Goal: Contribute content: Contribute content

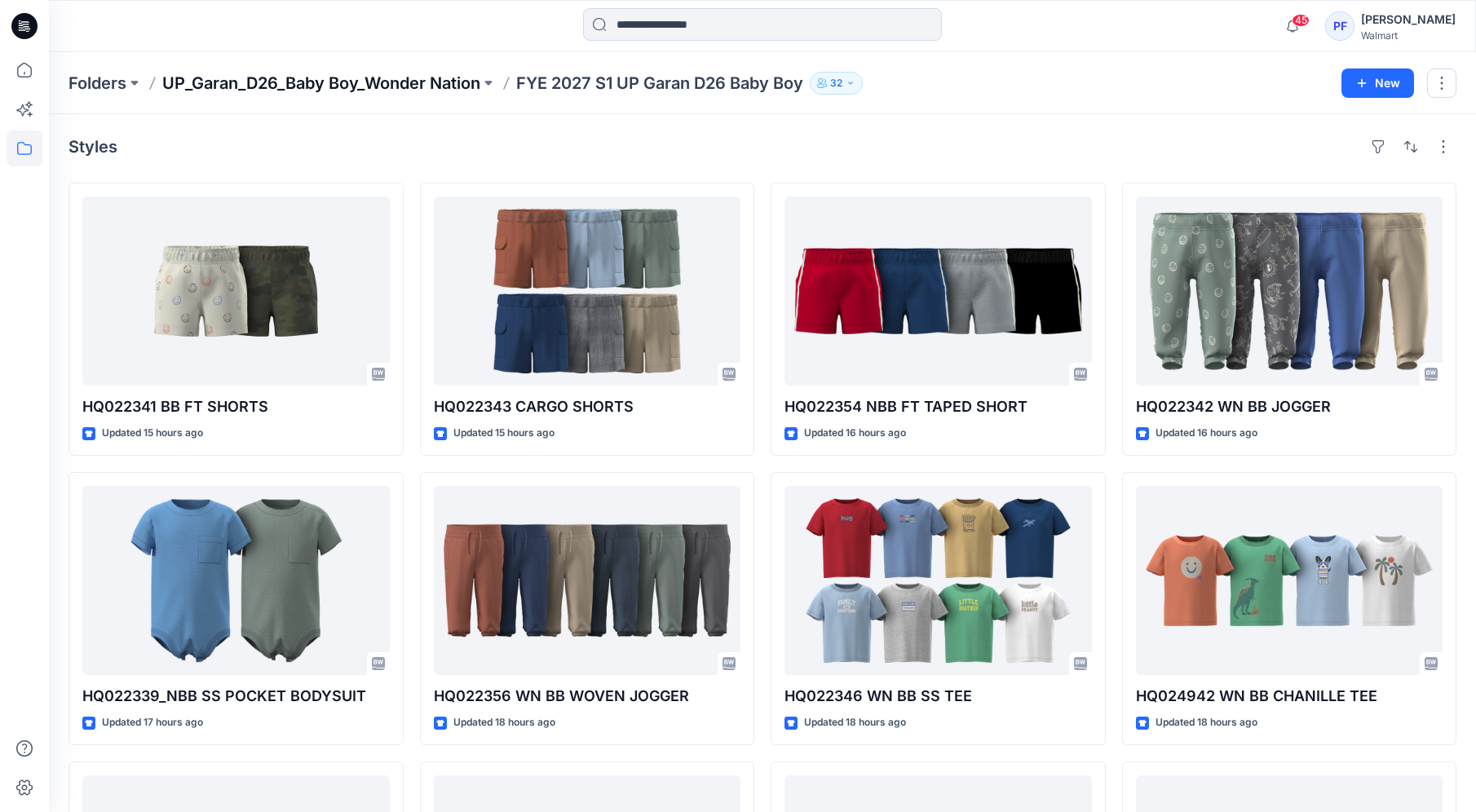
click at [475, 89] on p "UP_Garan_D26_Baby Boy_Wonder Nation" at bounding box center [321, 83] width 318 height 23
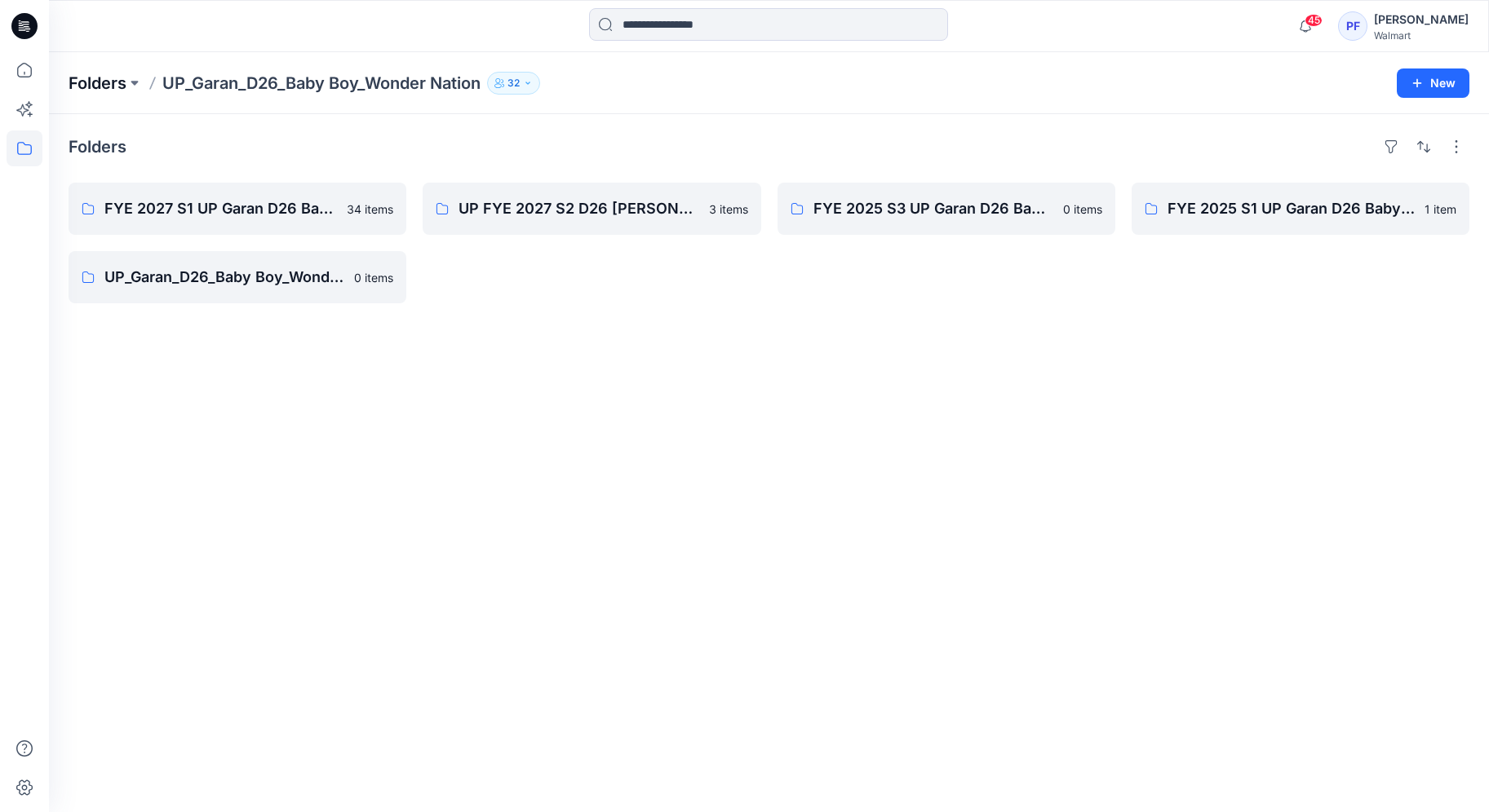
click at [112, 93] on p "Folders" at bounding box center [98, 83] width 58 height 23
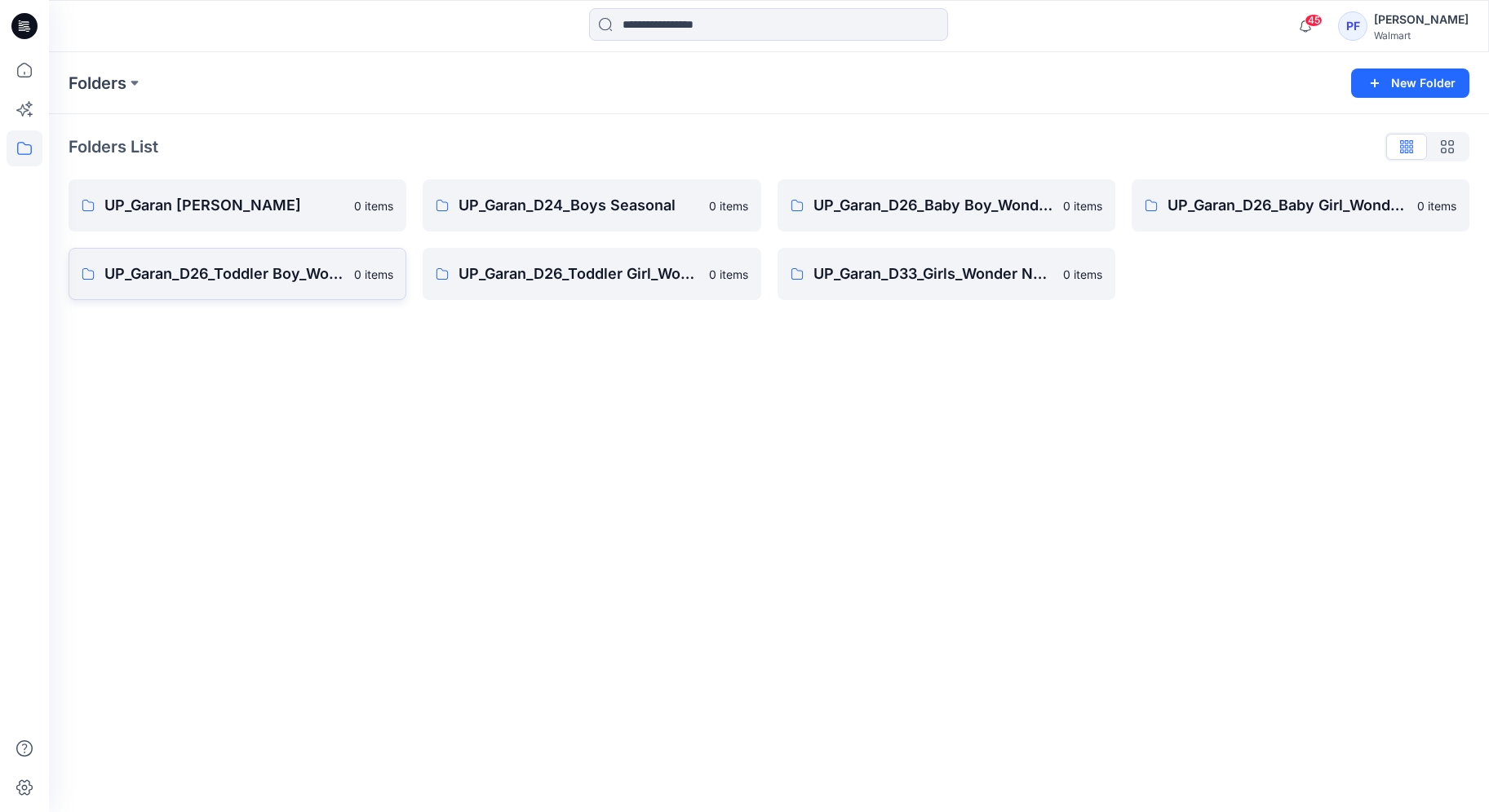
click at [248, 294] on link "UP_Garan_D26_Toddler Boy_Wonder_Nation 0 items" at bounding box center [237, 274] width 337 height 52
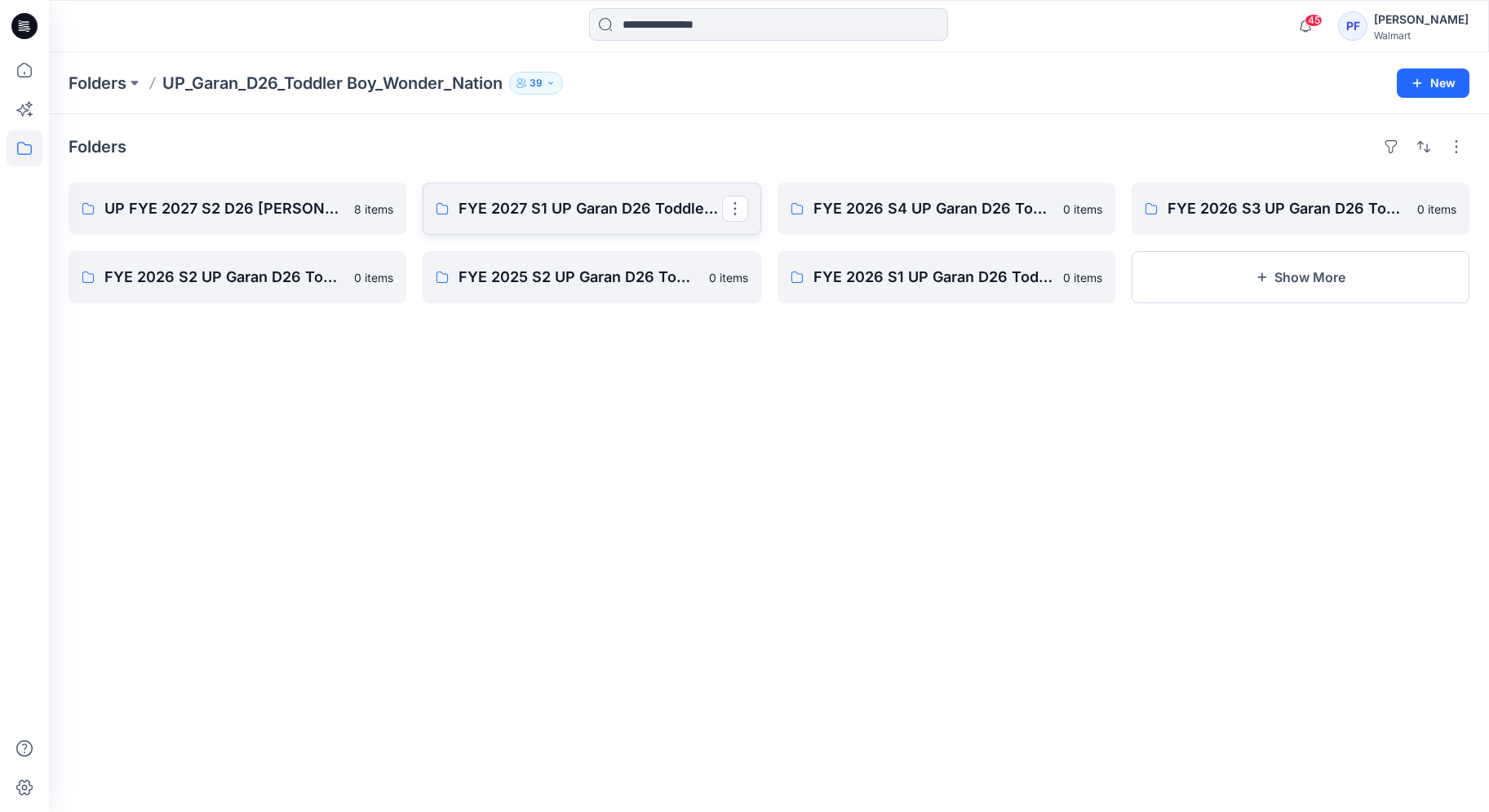
click at [561, 225] on link "FYE 2027 S1 UP Garan D26 Toddler Boy" at bounding box center [591, 209] width 337 height 52
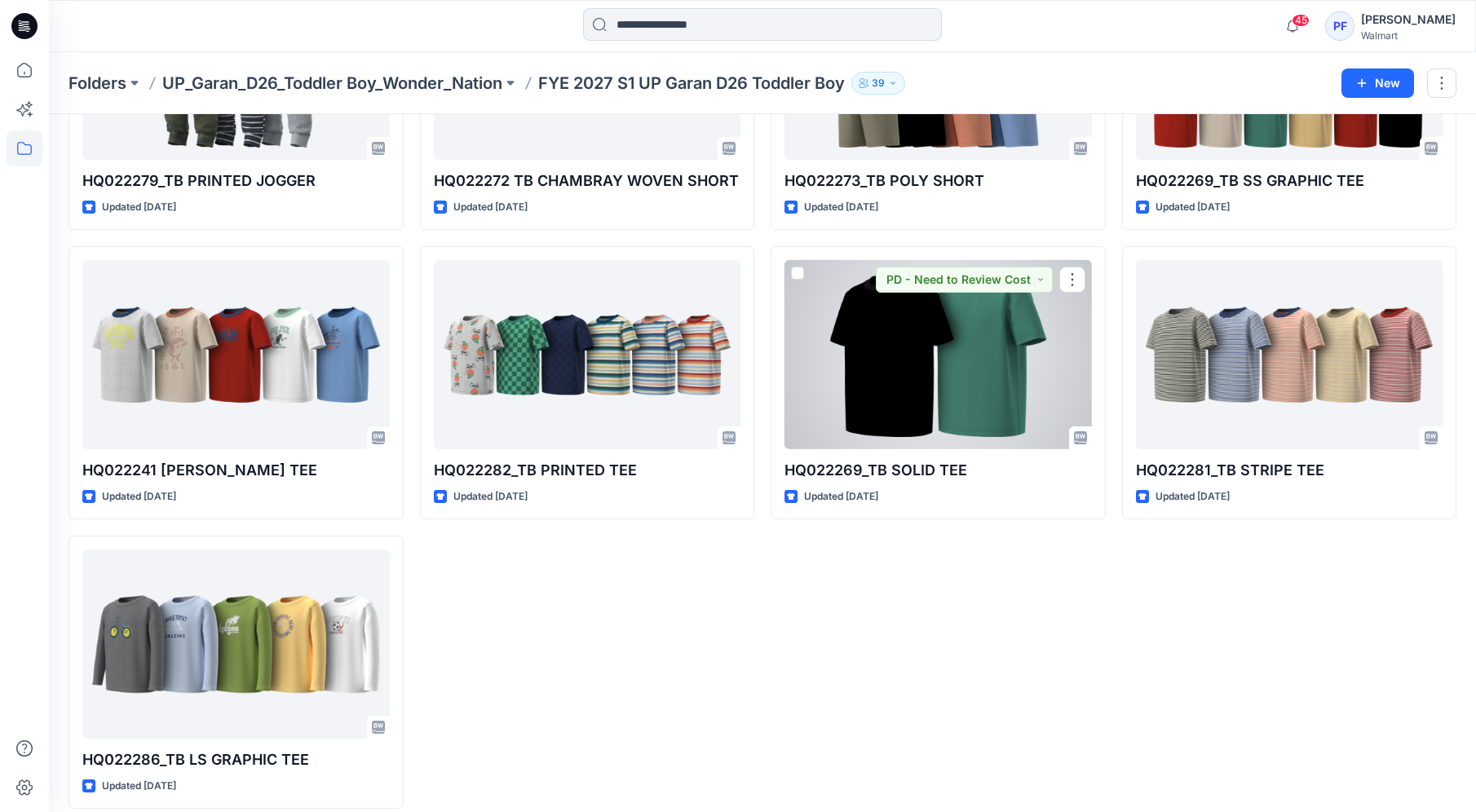
scroll to position [1110, 0]
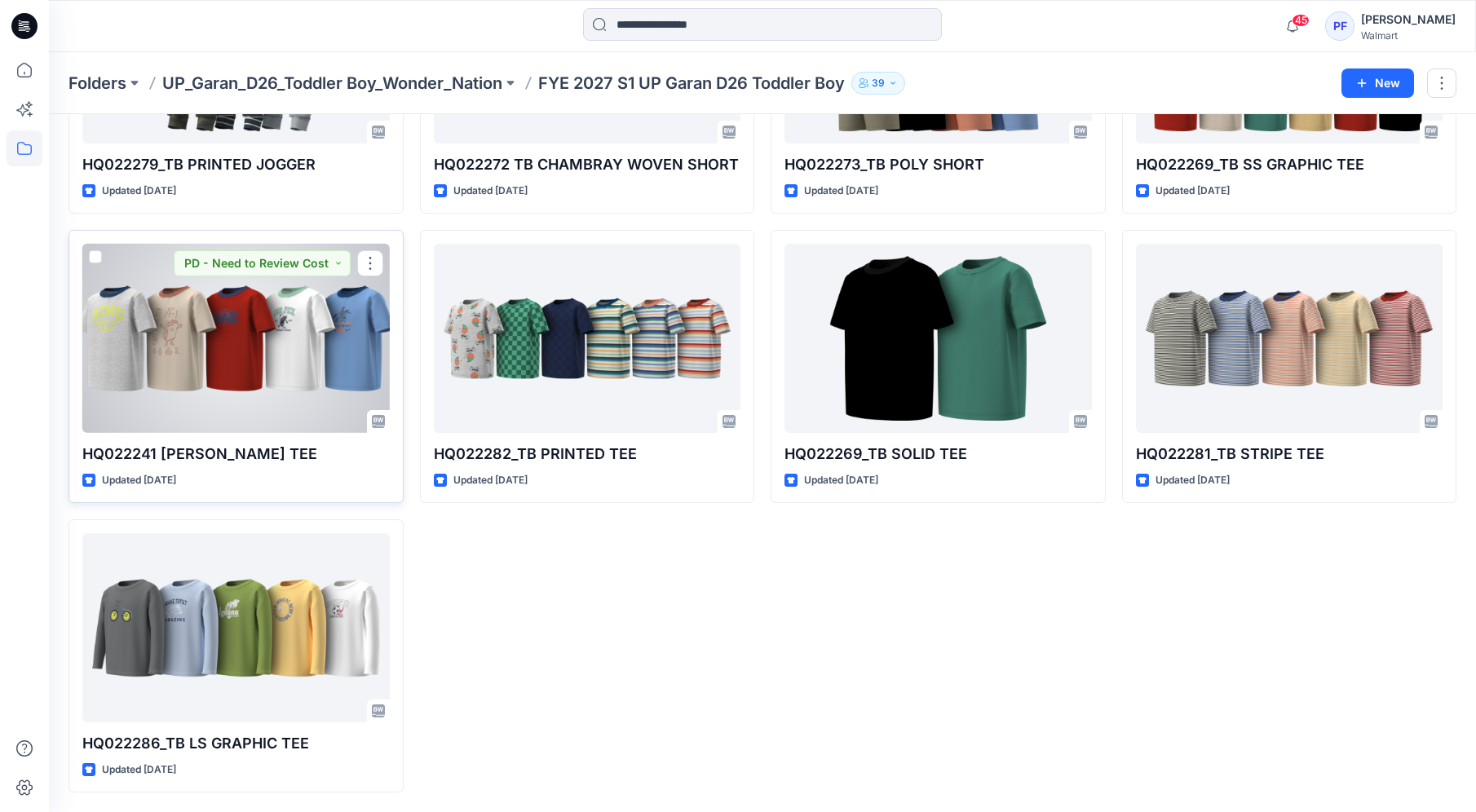
click at [268, 401] on div at bounding box center [235, 338] width 308 height 189
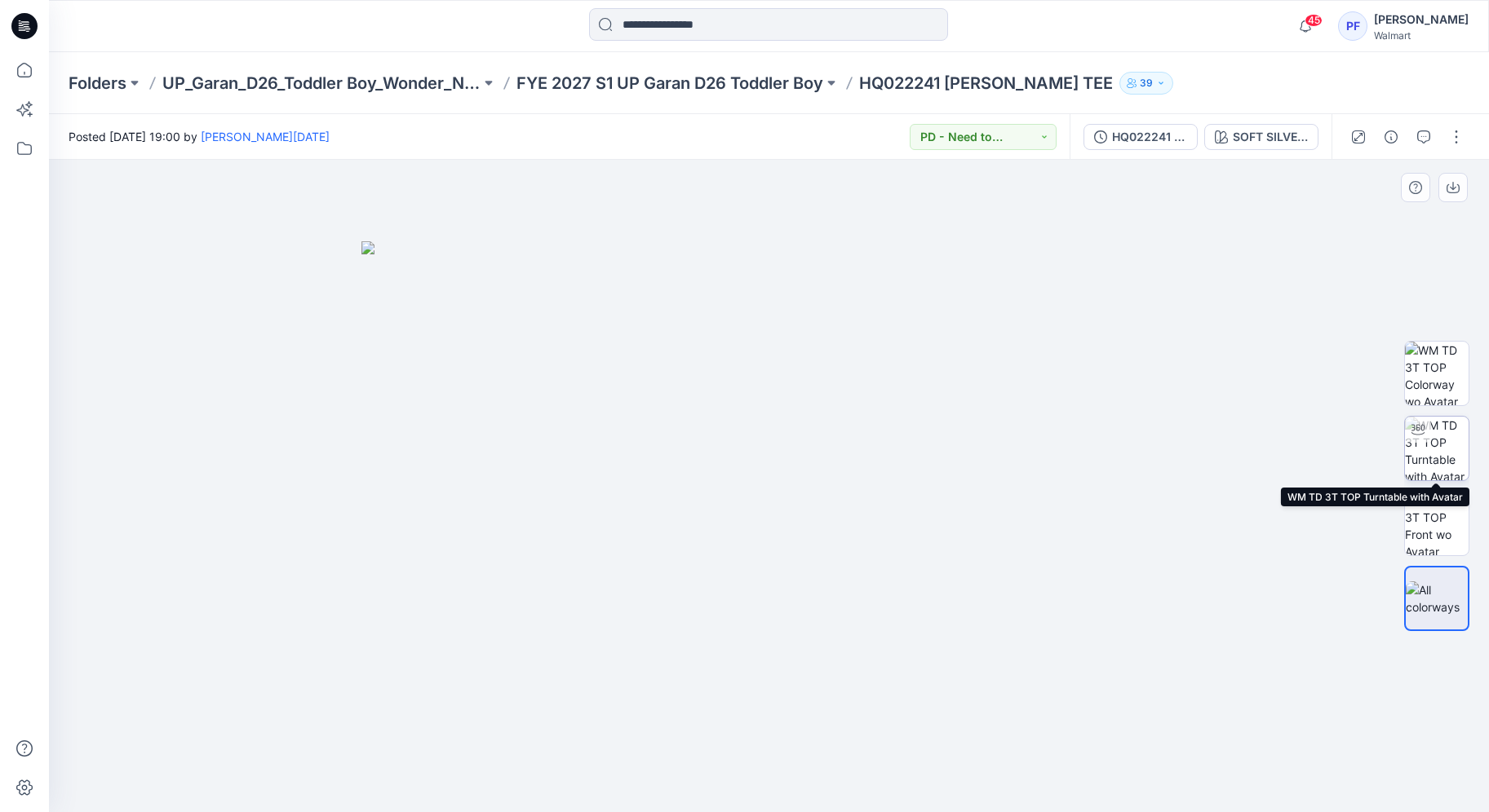
click at [1428, 474] on img at bounding box center [1436, 448] width 64 height 64
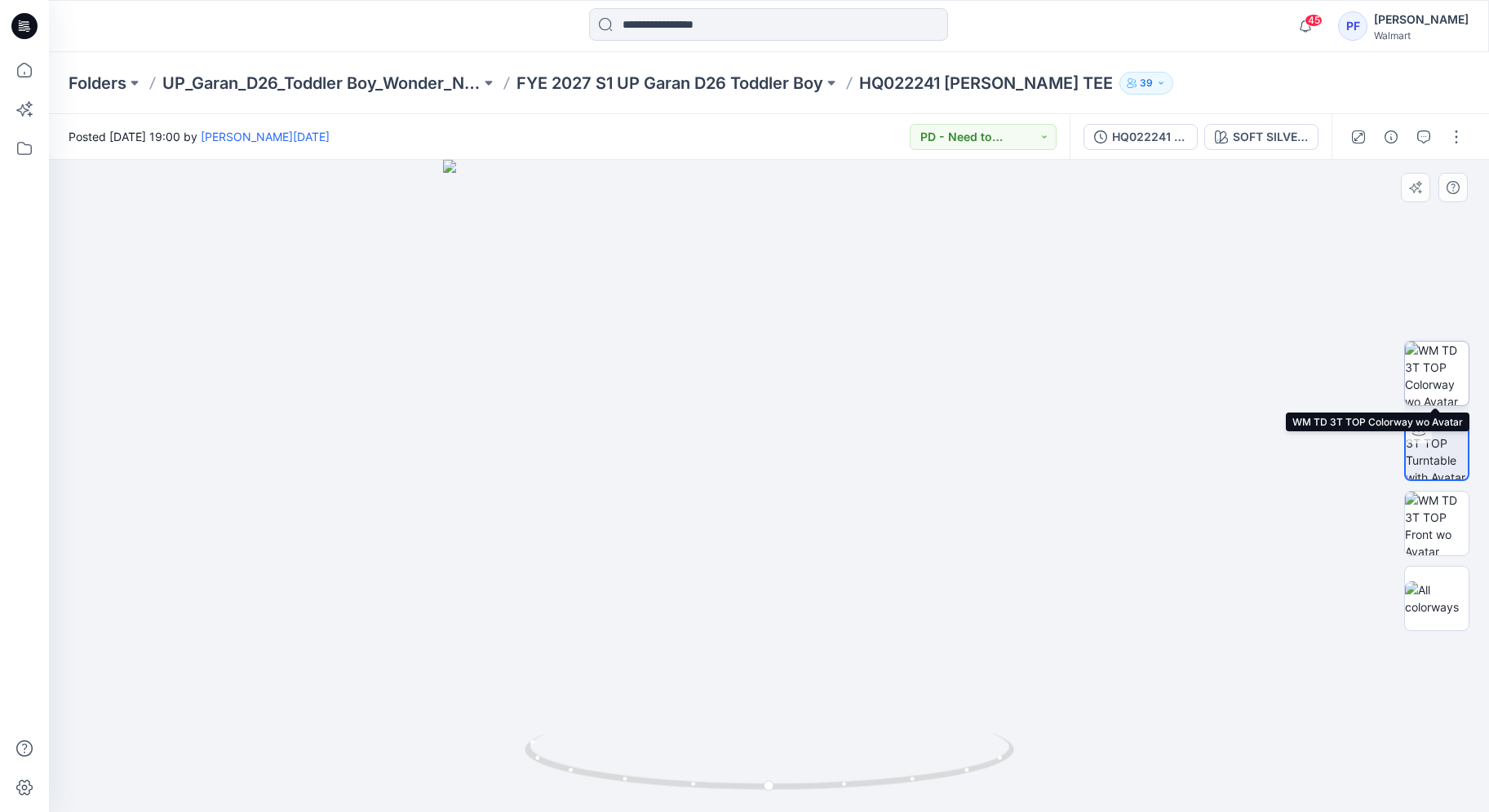
click at [1445, 393] on img at bounding box center [1436, 373] width 64 height 64
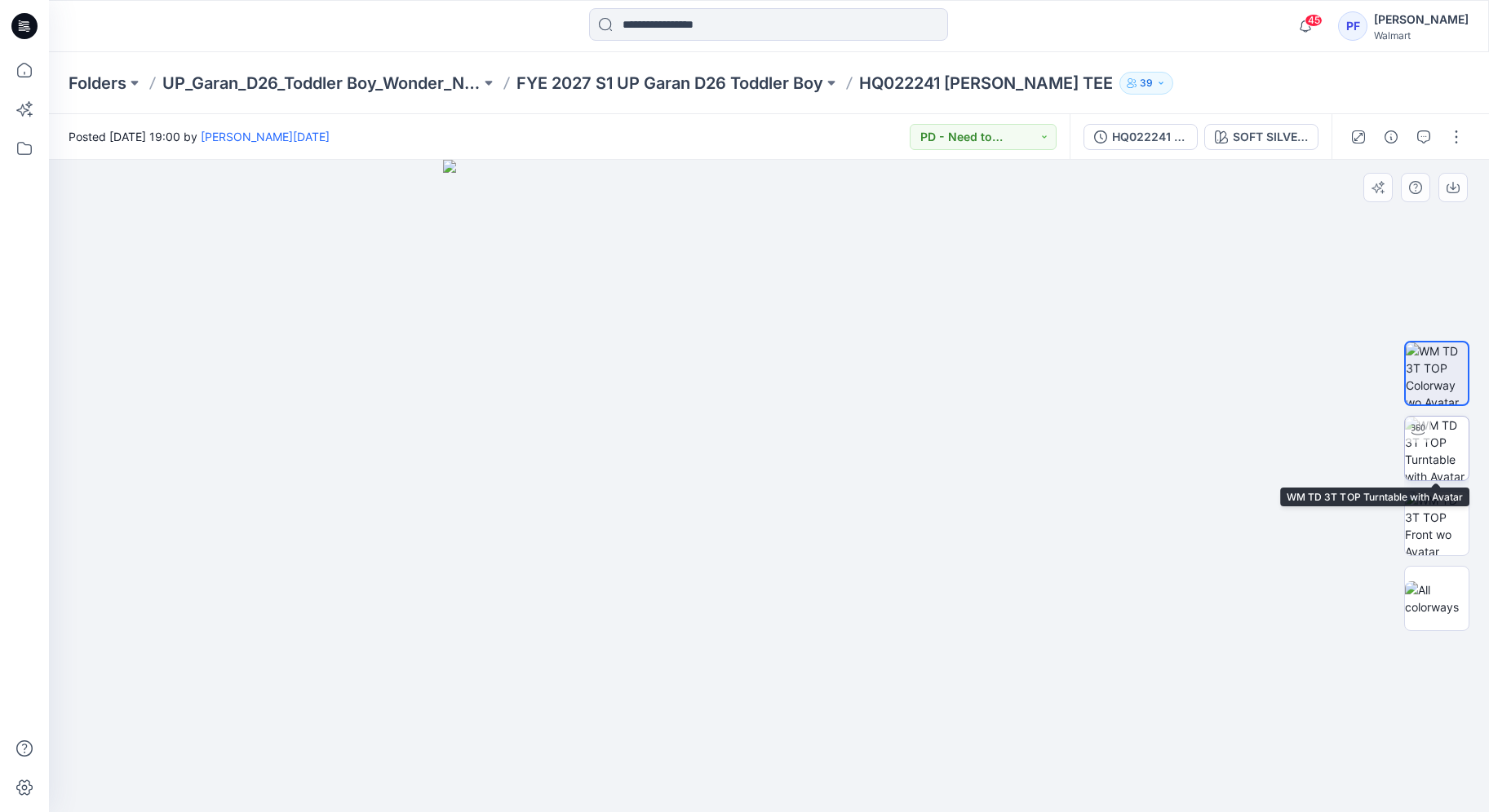
click at [1434, 446] on img at bounding box center [1436, 448] width 64 height 64
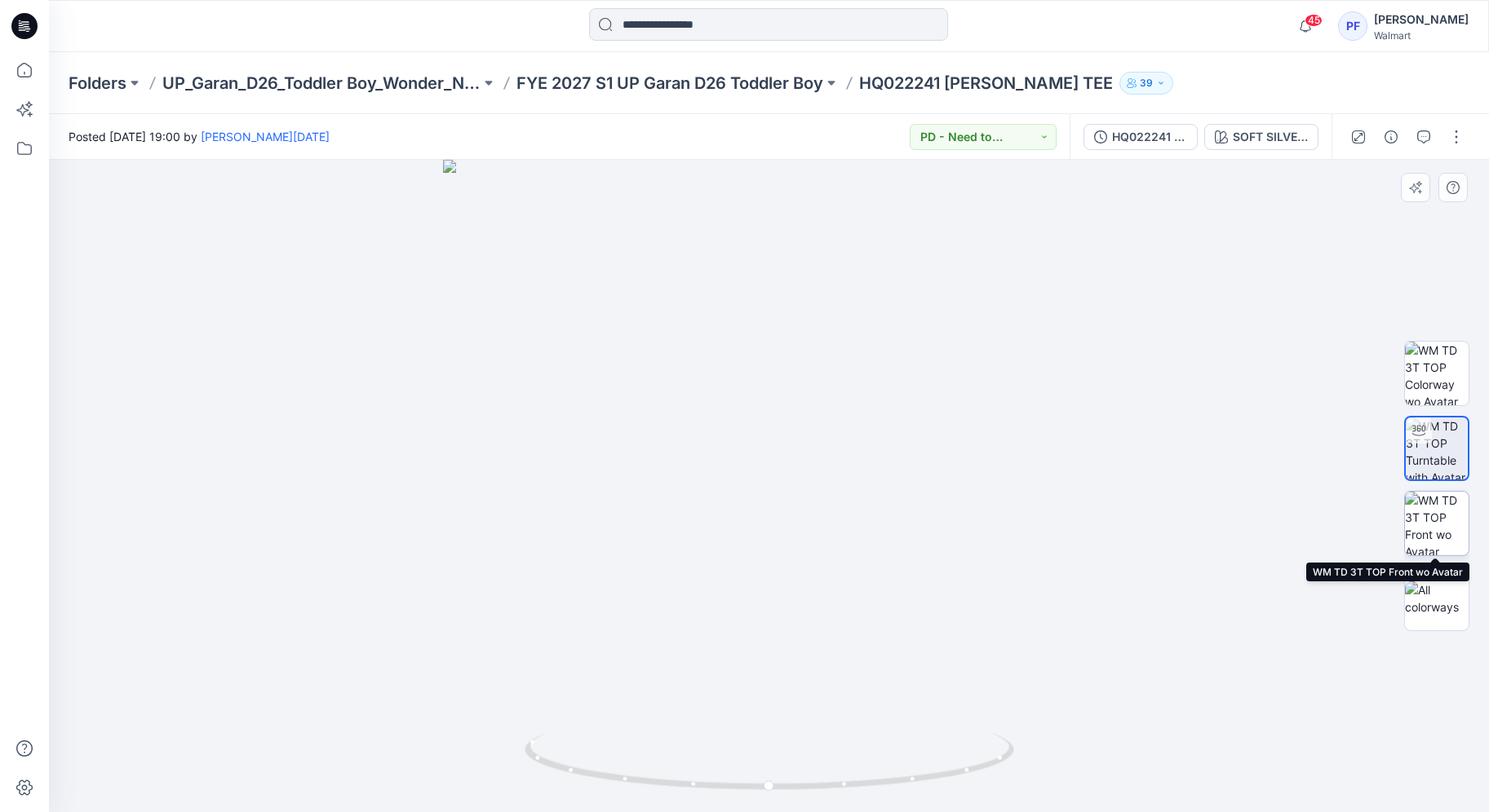
click at [1432, 519] on img at bounding box center [1436, 523] width 64 height 64
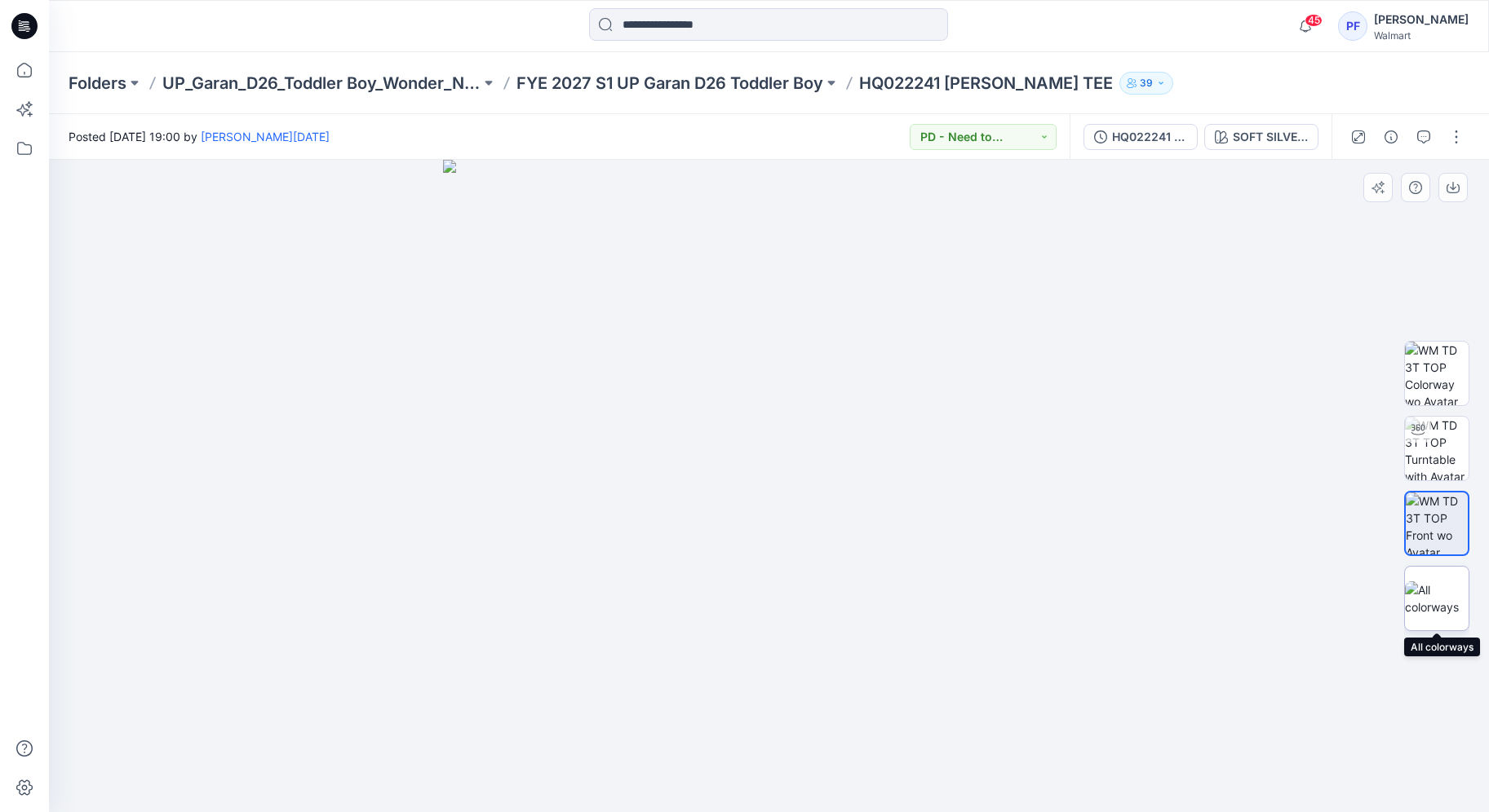
click at [1433, 589] on img at bounding box center [1436, 598] width 64 height 34
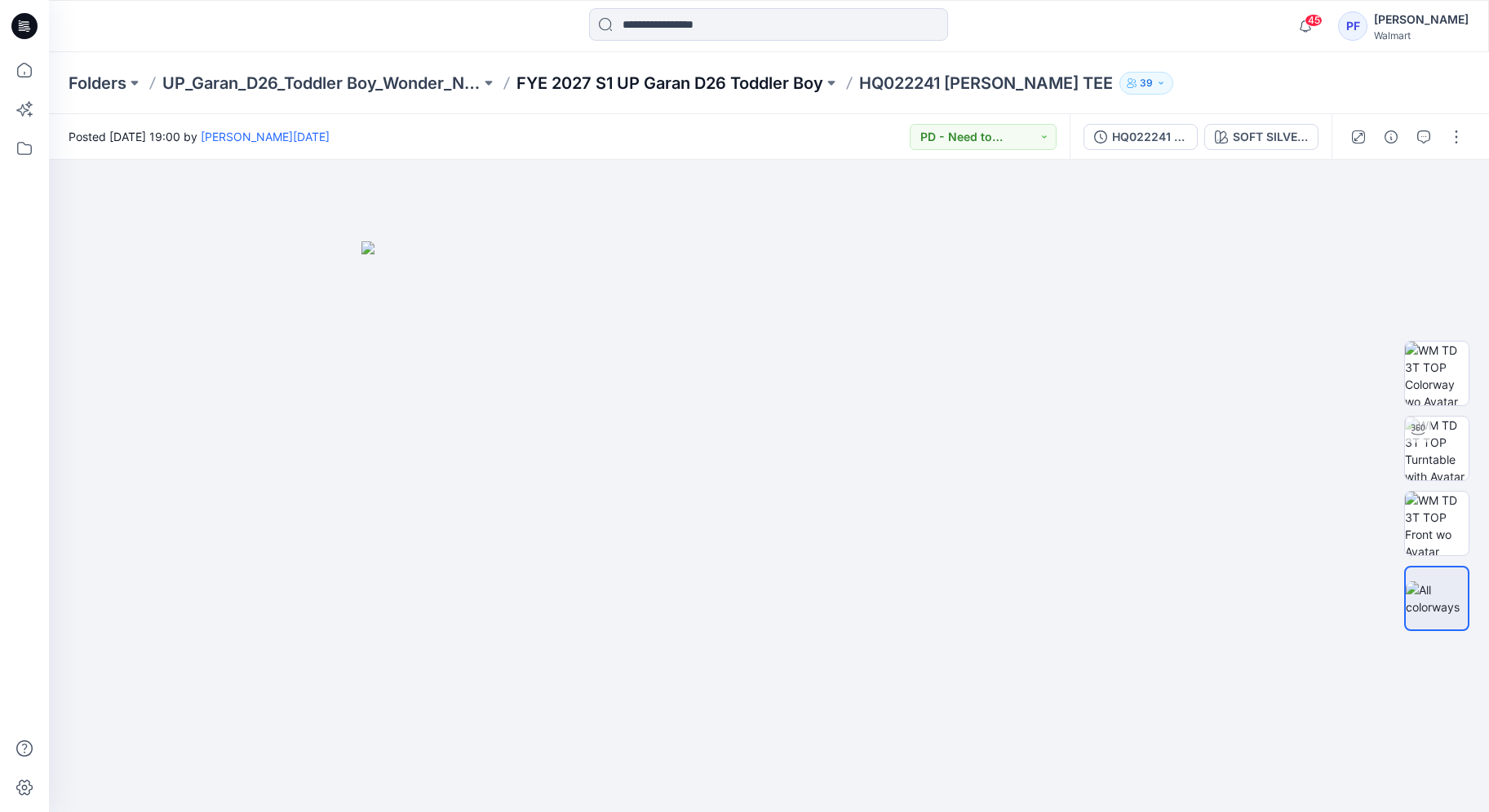
click at [768, 78] on p "FYE 2027 S1 UP Garan D26 Toddler Boy" at bounding box center [670, 83] width 307 height 23
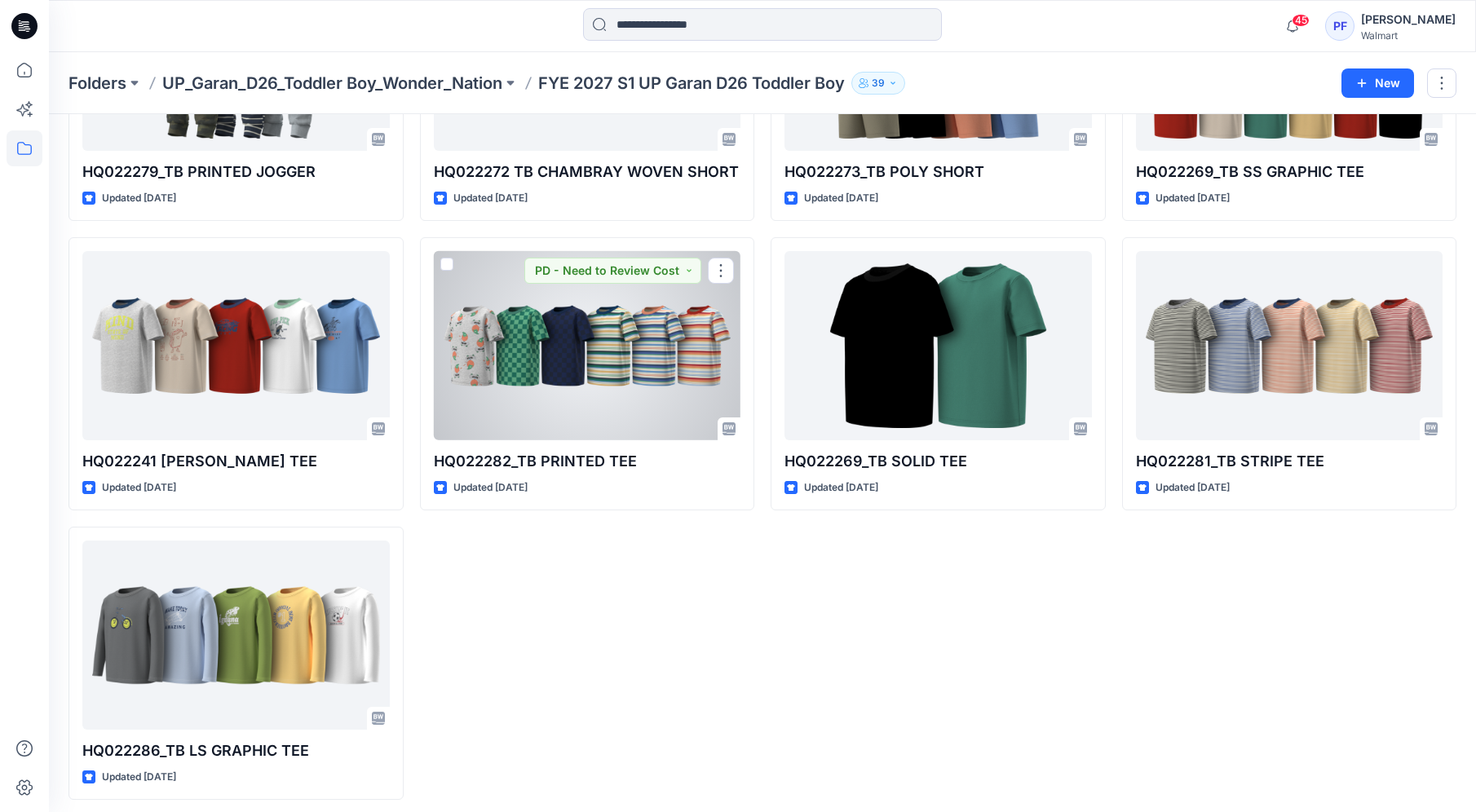
scroll to position [1110, 0]
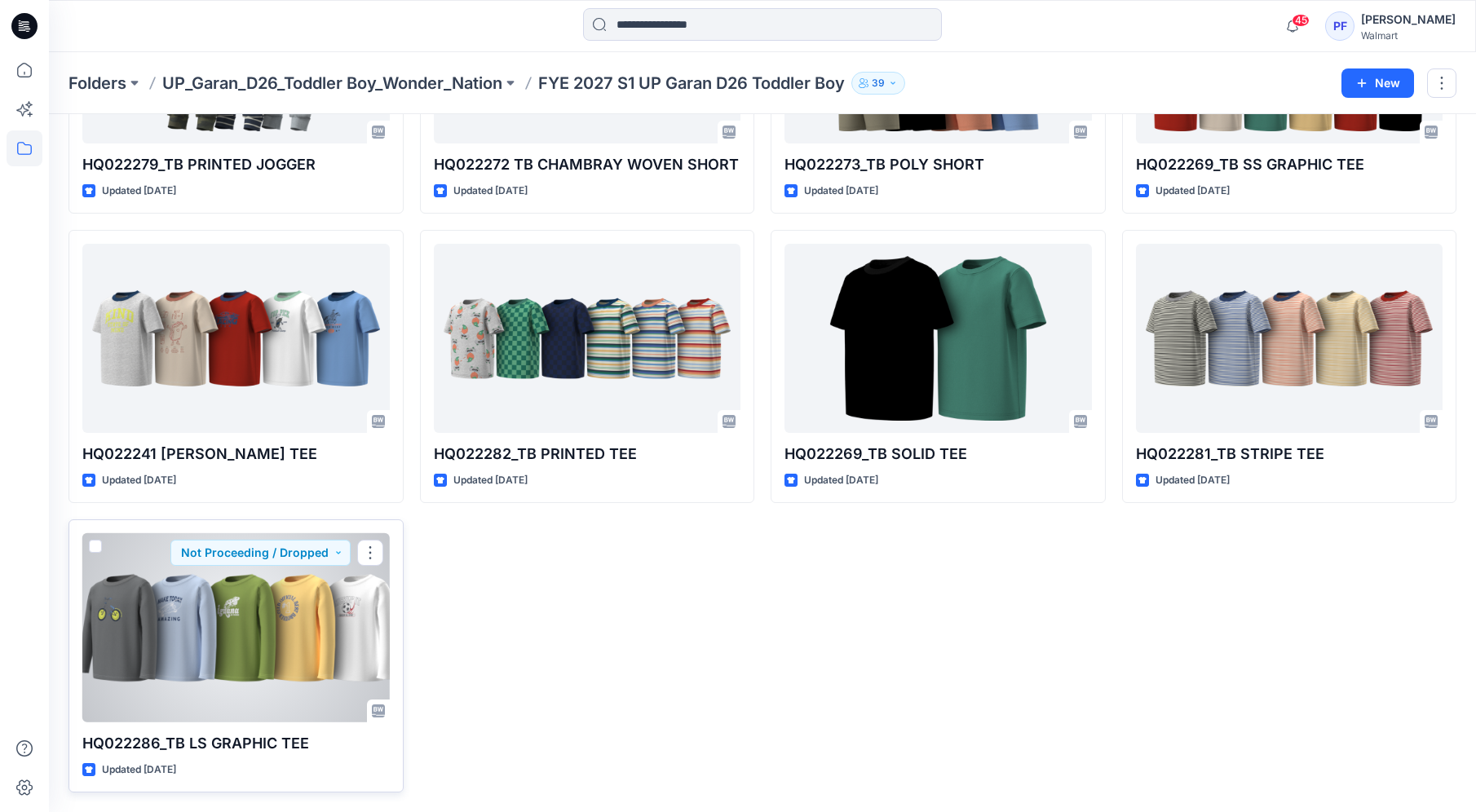
click at [295, 627] on div at bounding box center [235, 627] width 308 height 189
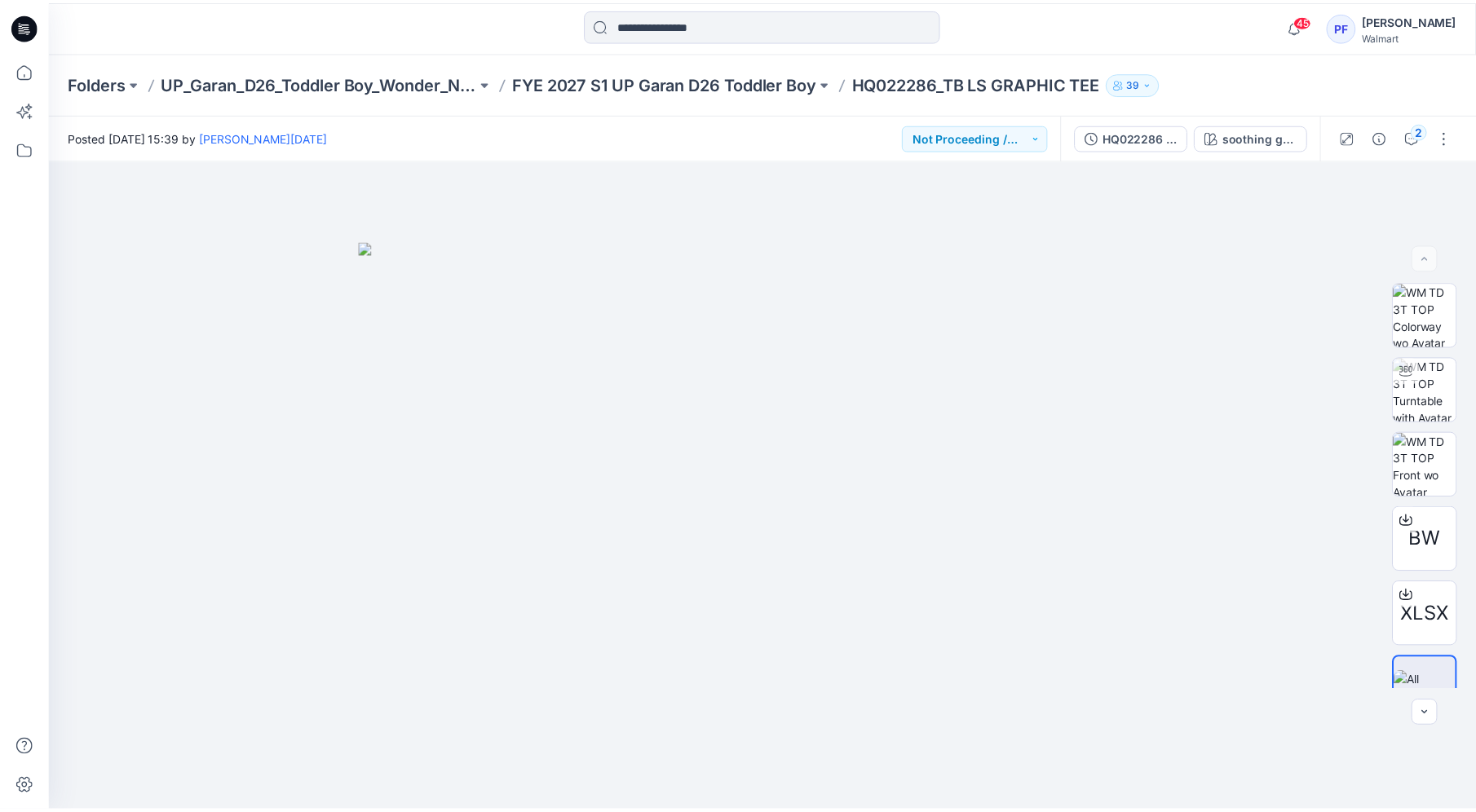
scroll to position [1110, 0]
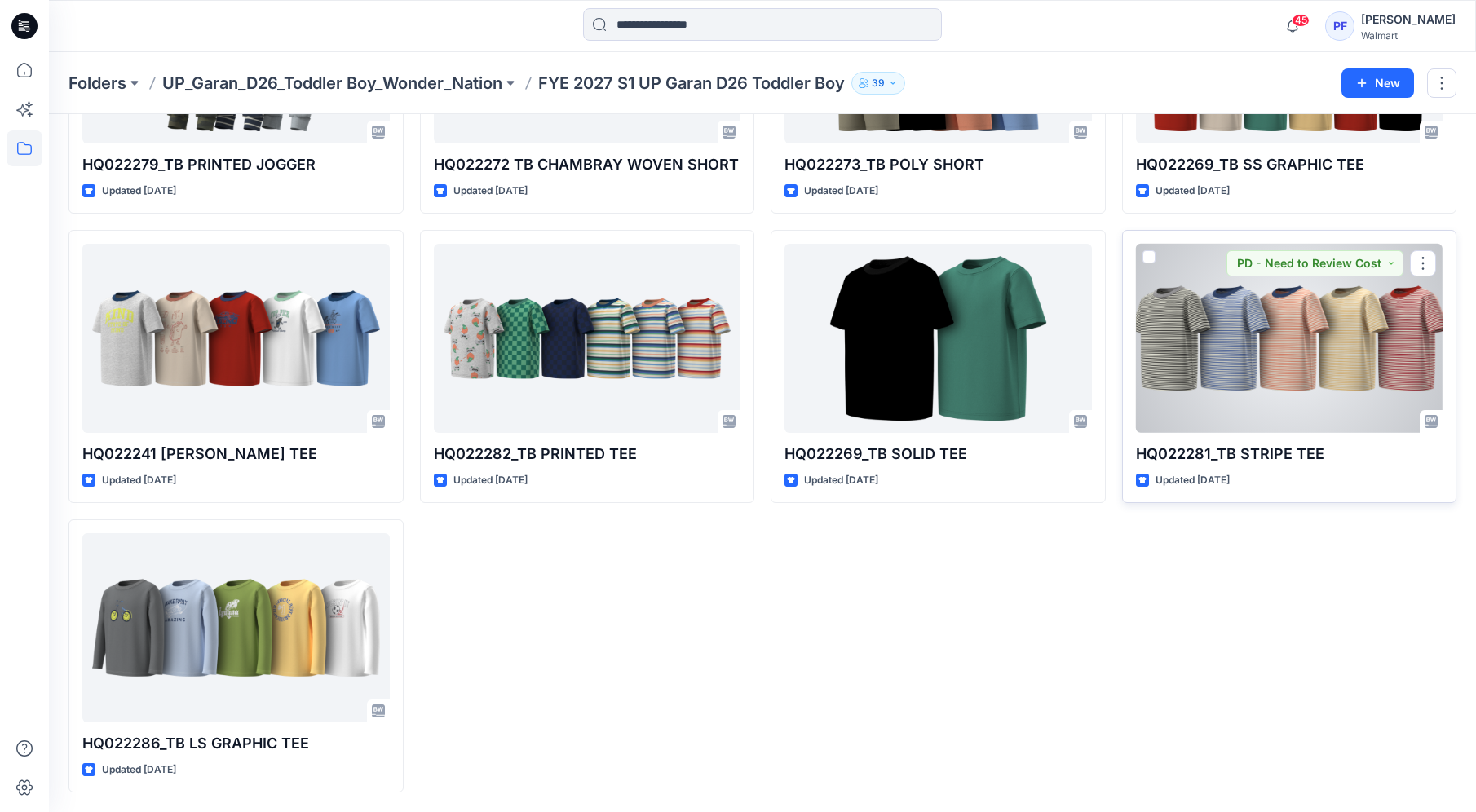
click at [1317, 363] on div at bounding box center [1289, 338] width 308 height 189
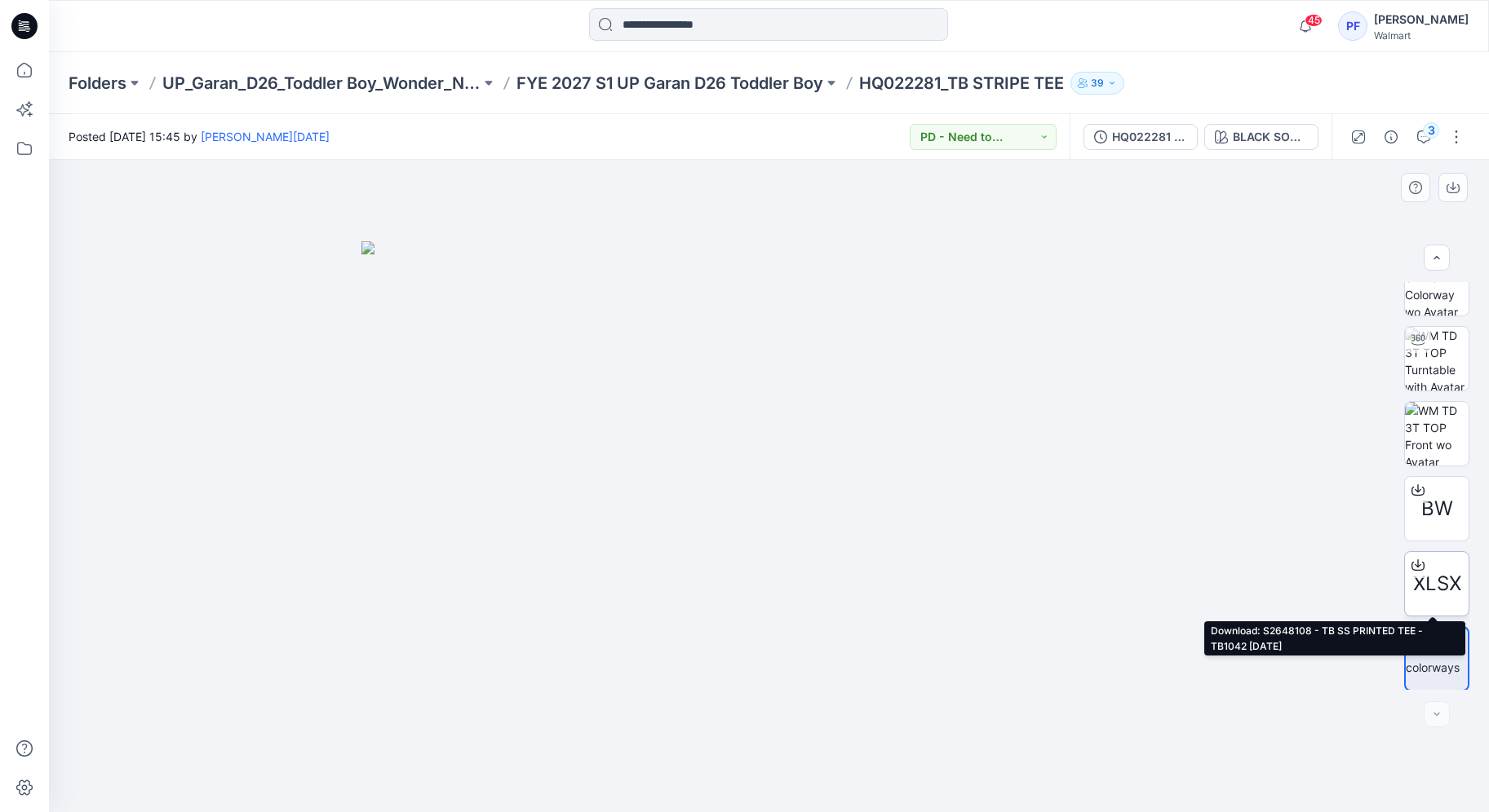
scroll to position [32, 0]
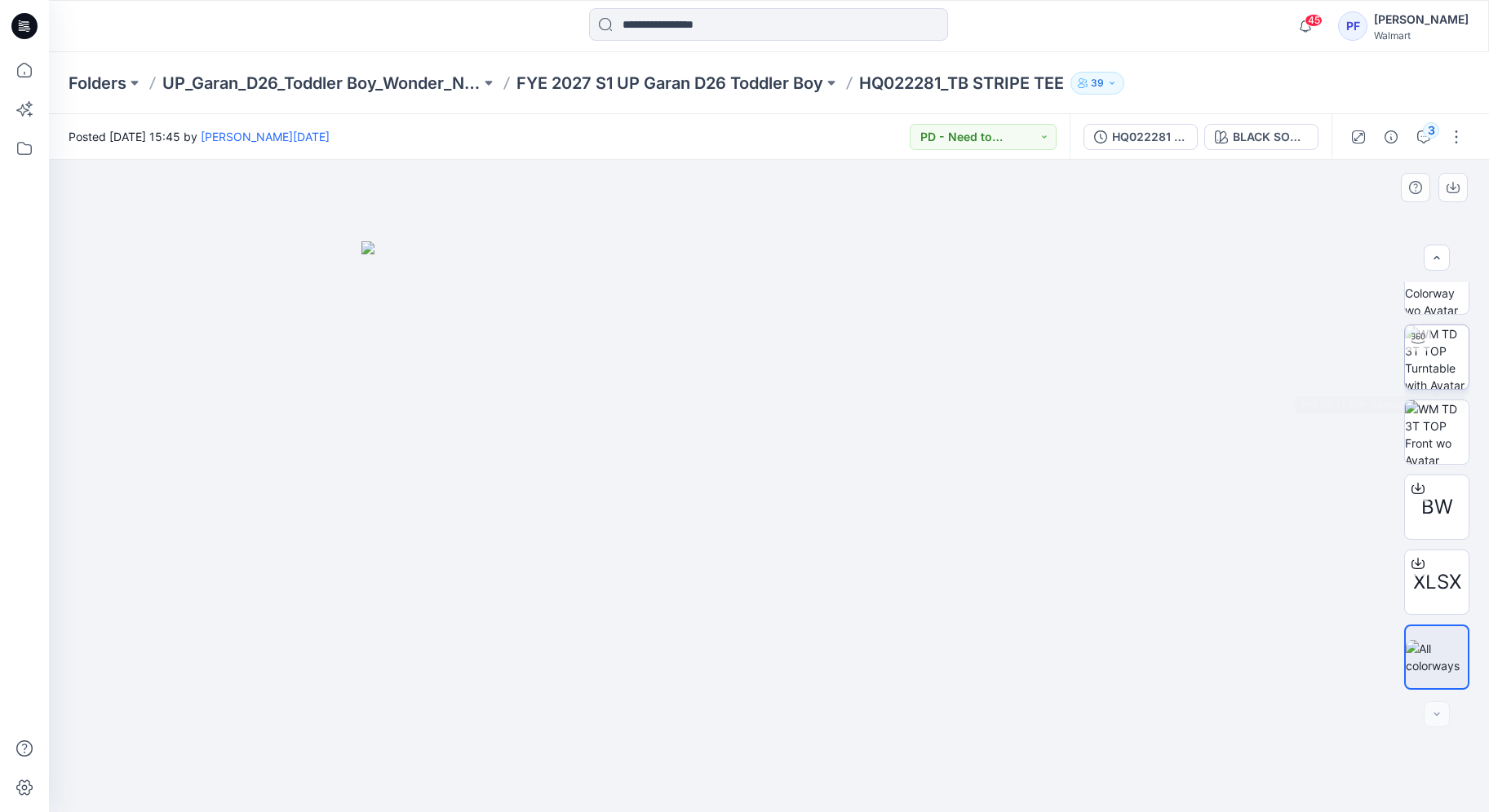
click at [1452, 348] on img at bounding box center [1436, 356] width 64 height 64
drag, startPoint x: 773, startPoint y: 784, endPoint x: 792, endPoint y: 768, distance: 24.8
click at [792, 768] on icon at bounding box center [772, 763] width 493 height 61
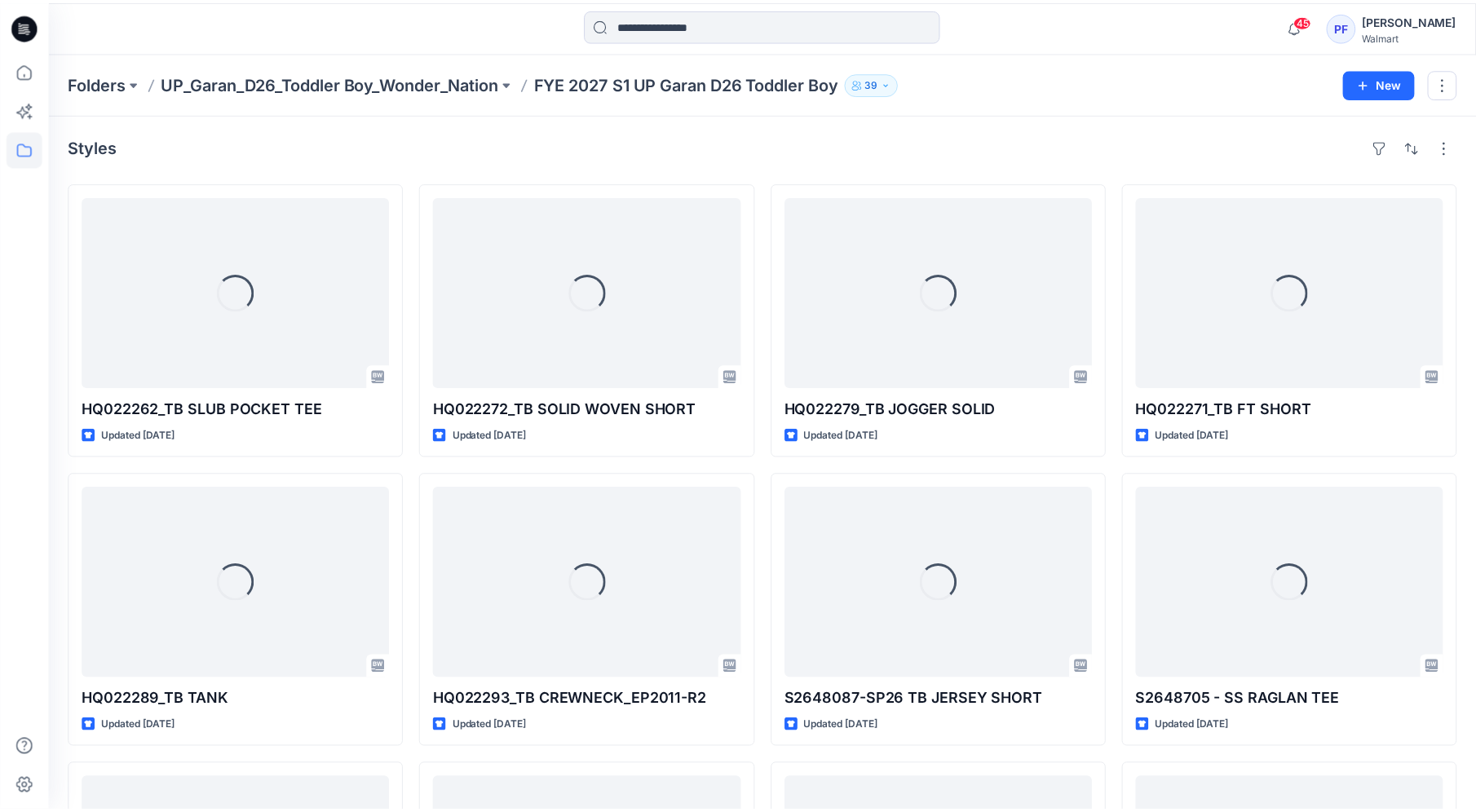
scroll to position [1110, 0]
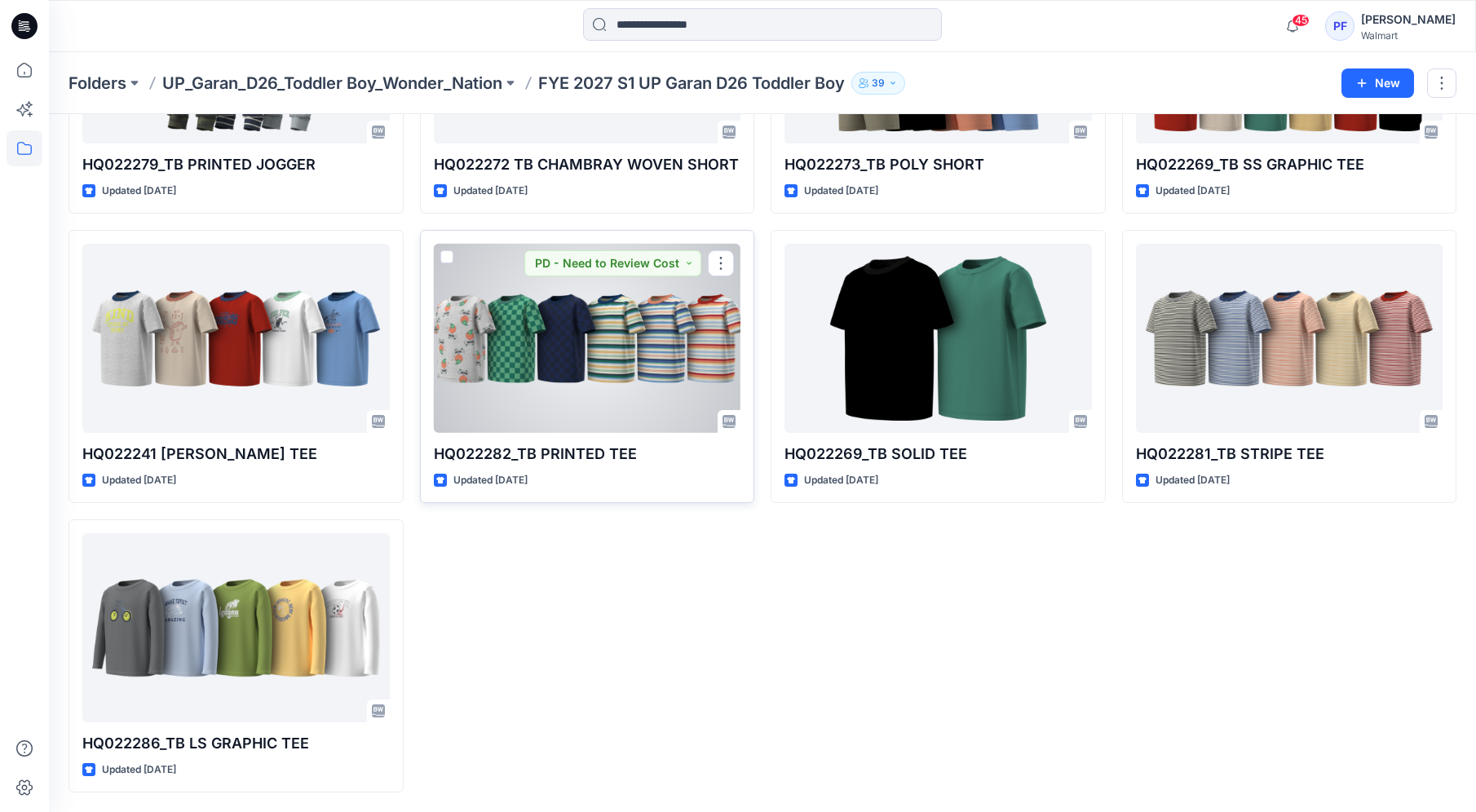
click at [586, 374] on div at bounding box center [587, 338] width 308 height 189
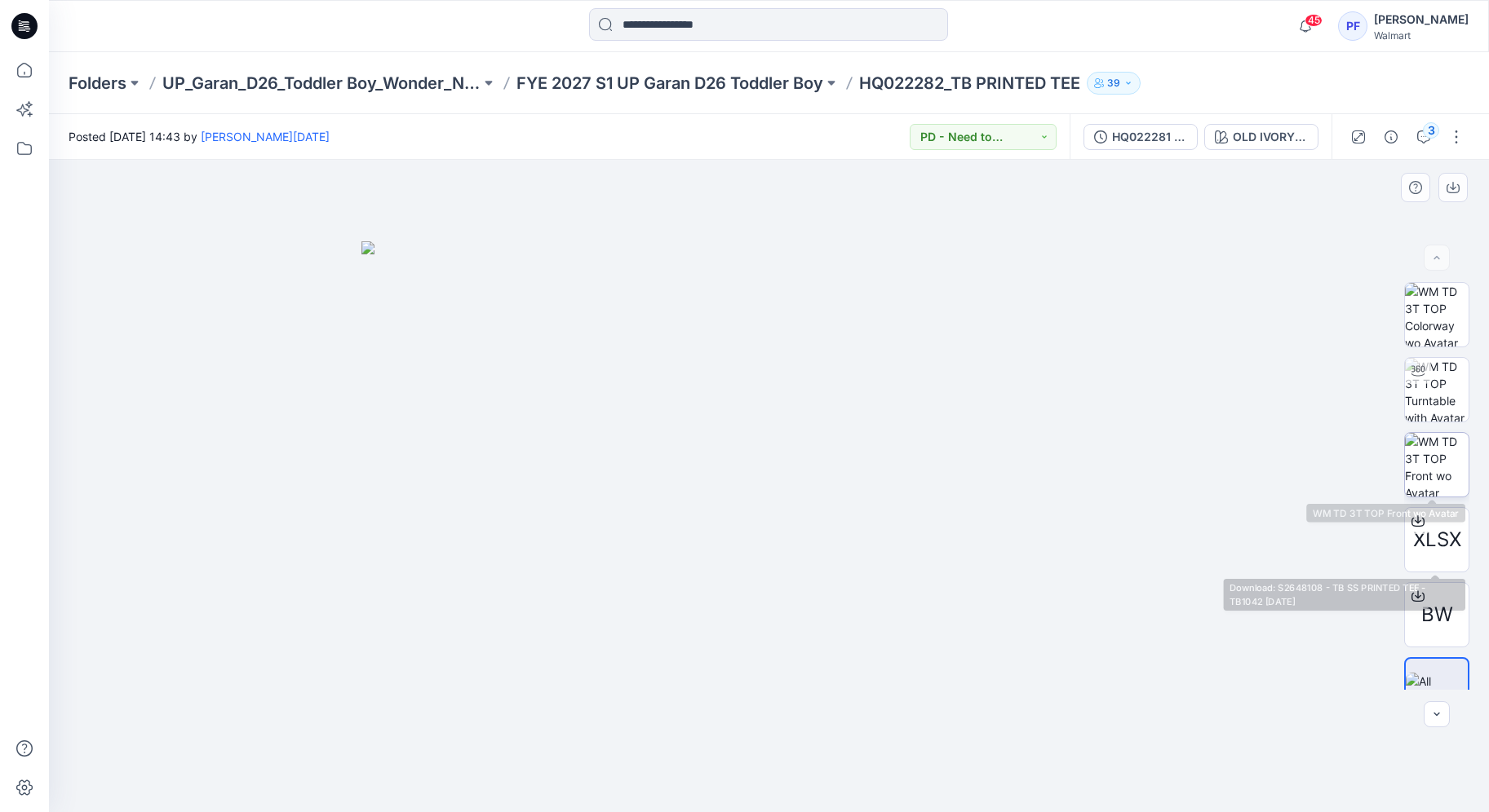
click at [1445, 450] on img at bounding box center [1436, 464] width 64 height 64
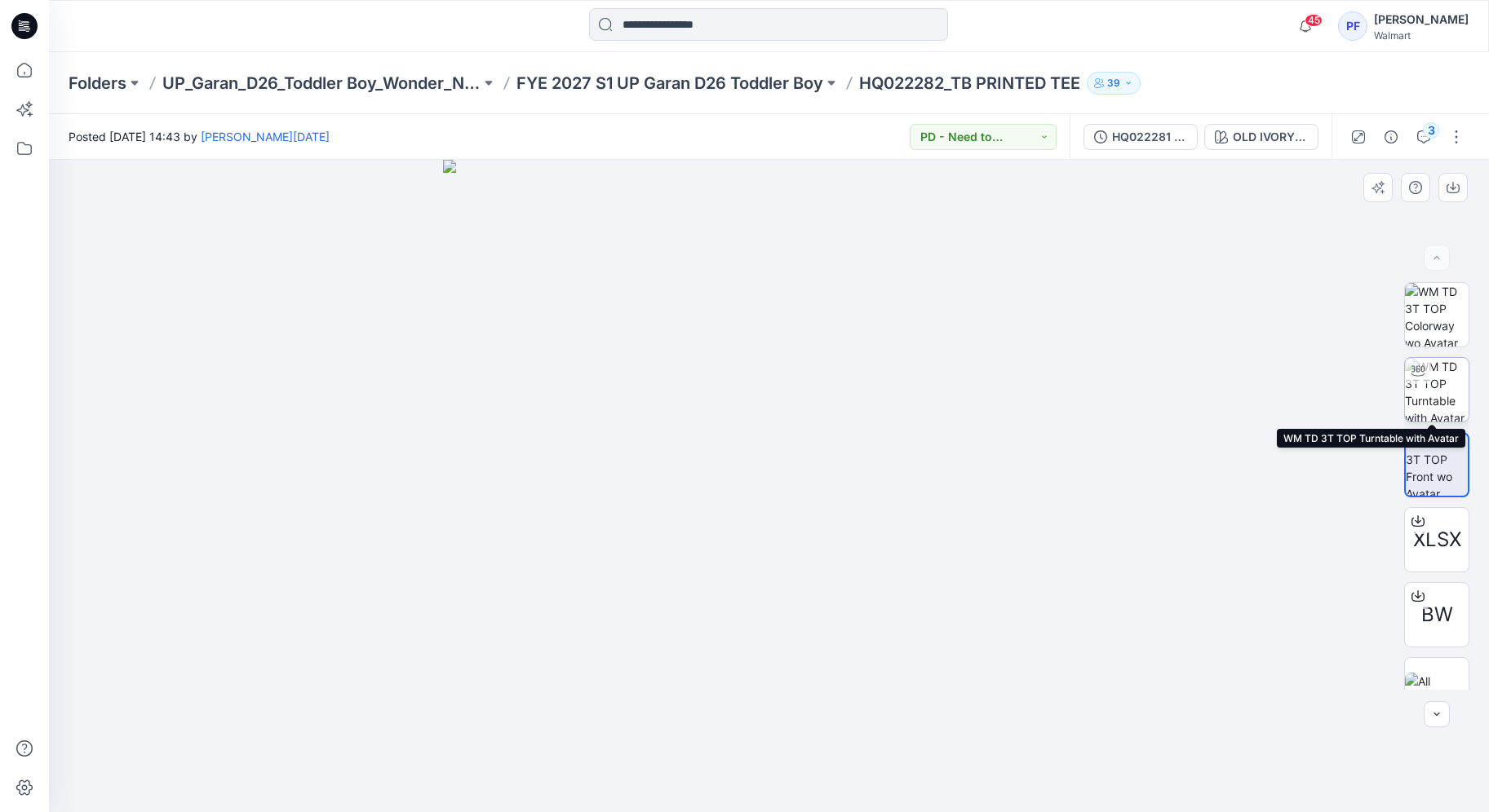
click at [1445, 395] on img at bounding box center [1436, 389] width 64 height 64
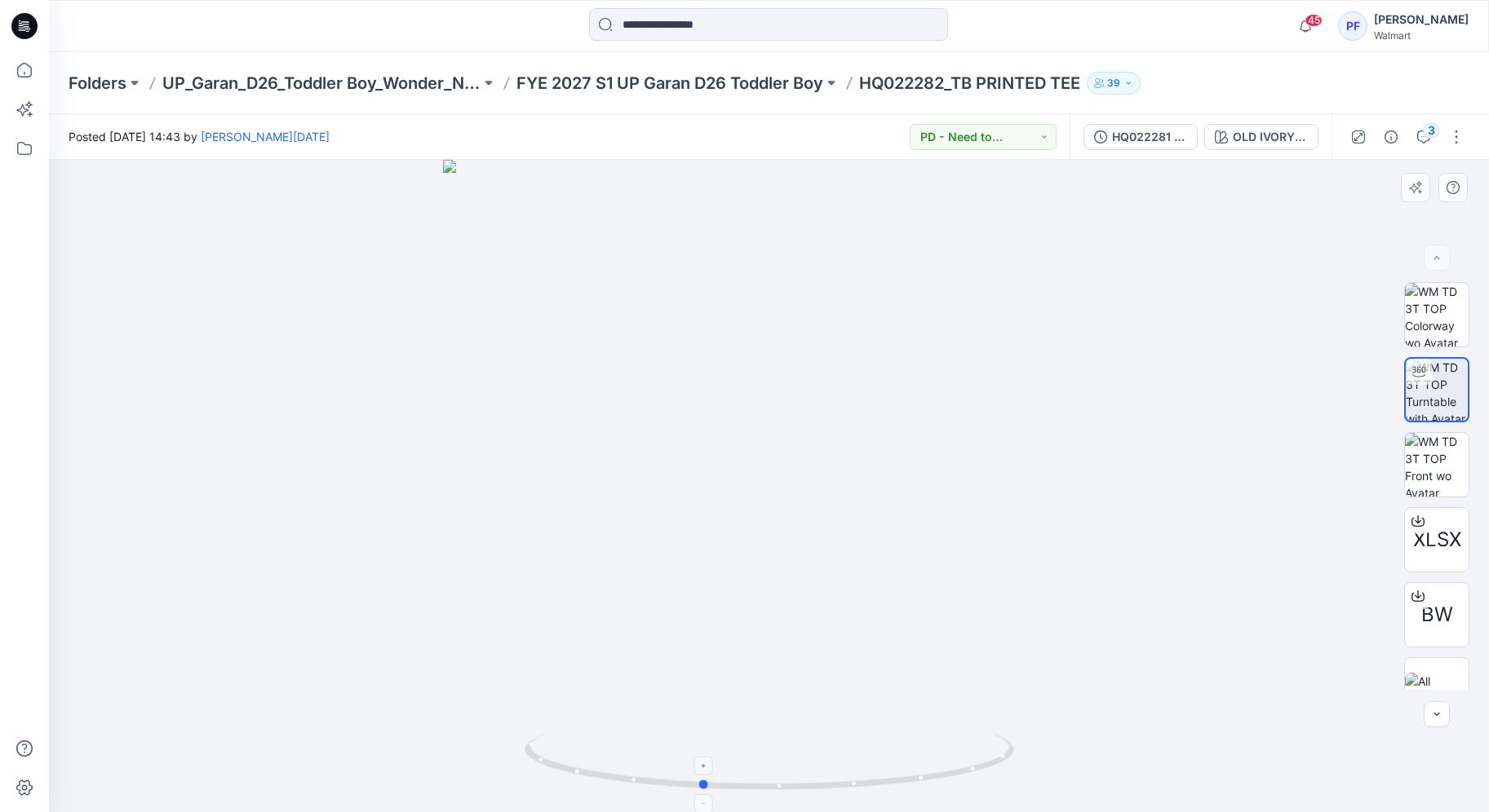
drag, startPoint x: 766, startPoint y: 785, endPoint x: 698, endPoint y: 764, distance: 71.2
click at [698, 764] on icon at bounding box center [772, 763] width 493 height 61
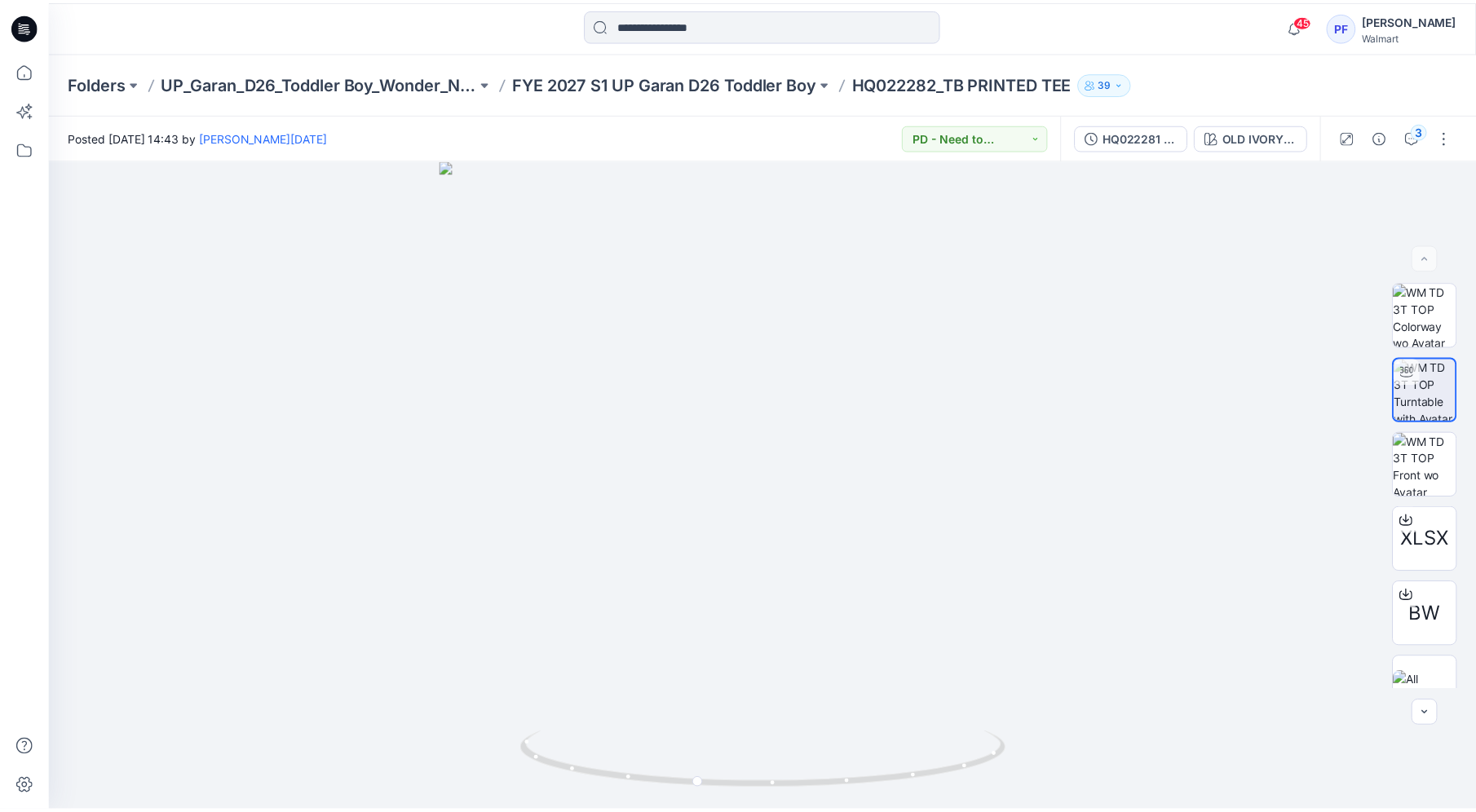
scroll to position [1110, 0]
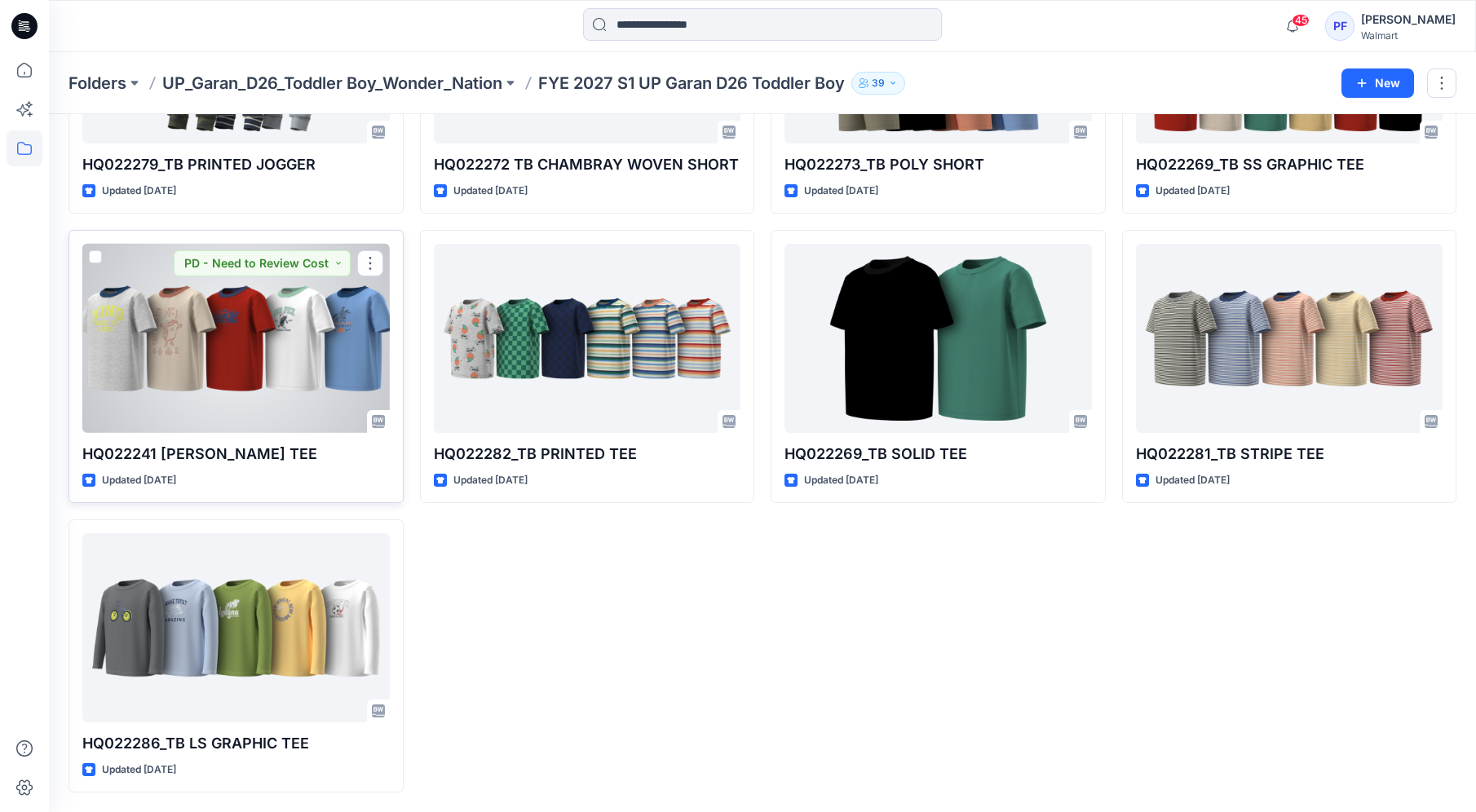
click at [300, 362] on div at bounding box center [235, 338] width 308 height 189
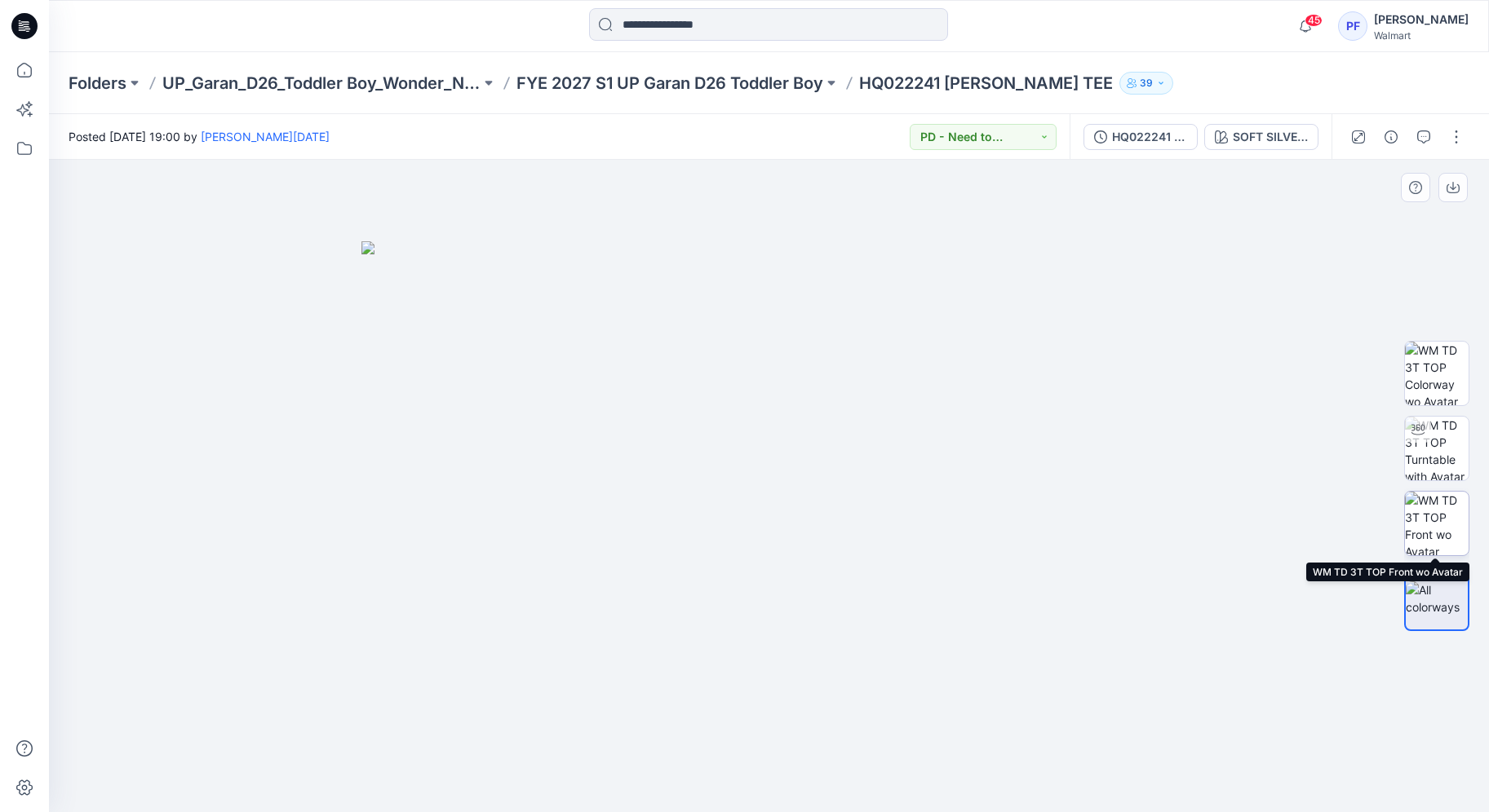
click at [1423, 511] on img at bounding box center [1436, 523] width 64 height 64
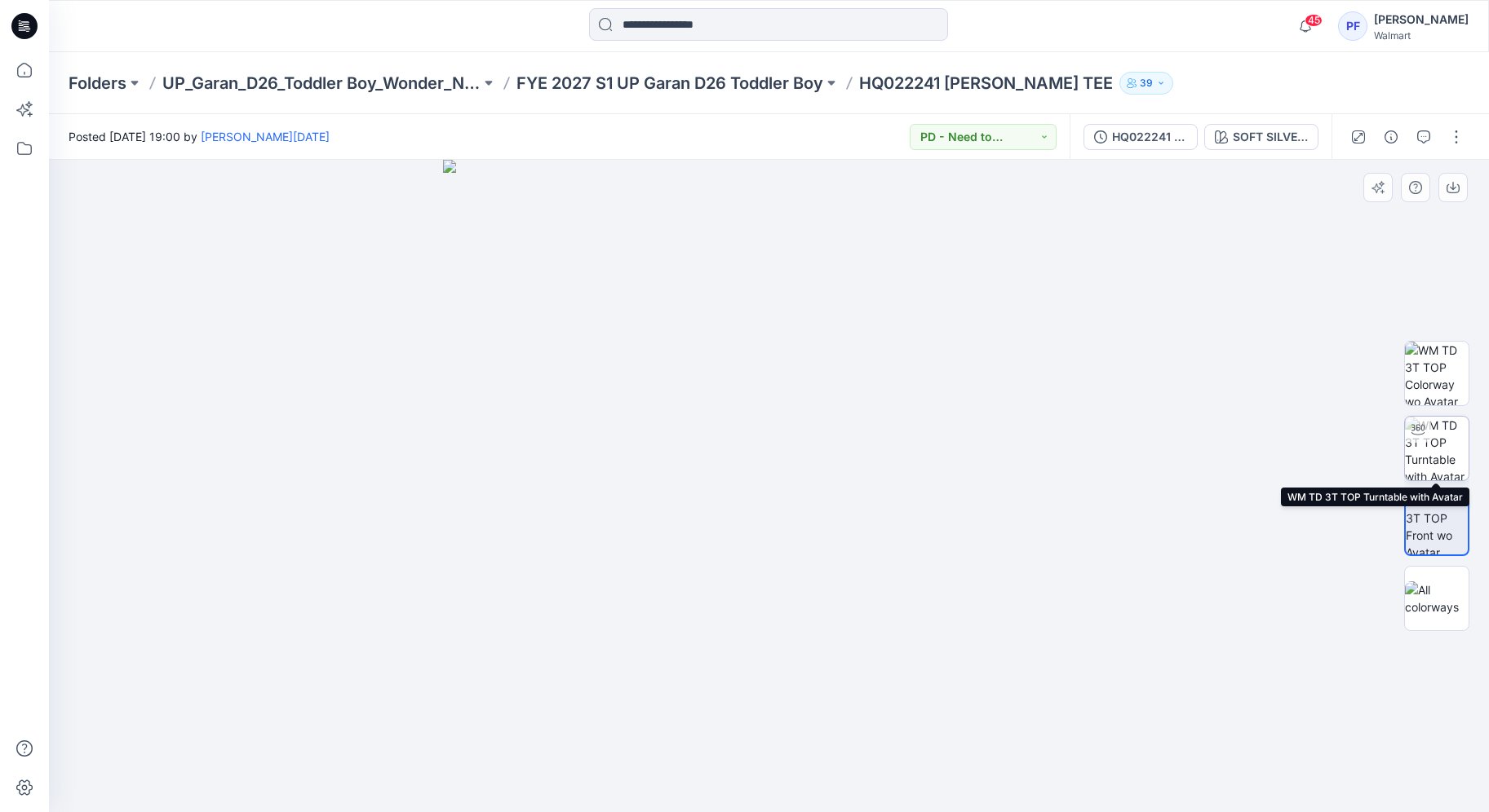
click at [1450, 469] on img at bounding box center [1436, 448] width 64 height 64
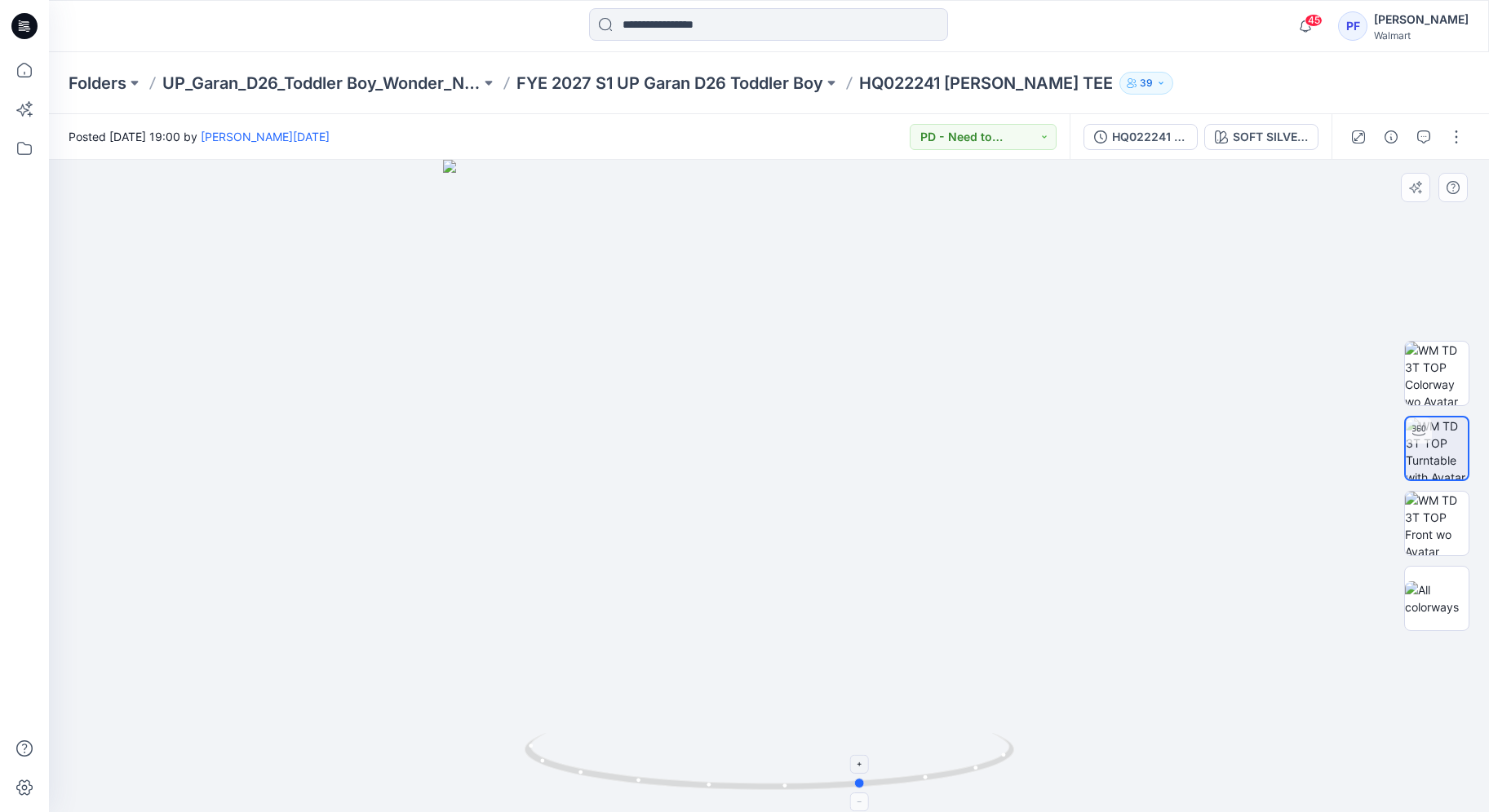
drag, startPoint x: 768, startPoint y: 784, endPoint x: 865, endPoint y: 750, distance: 102.8
click at [865, 750] on icon at bounding box center [772, 763] width 493 height 61
click at [1456, 143] on button "button" at bounding box center [1456, 137] width 26 height 26
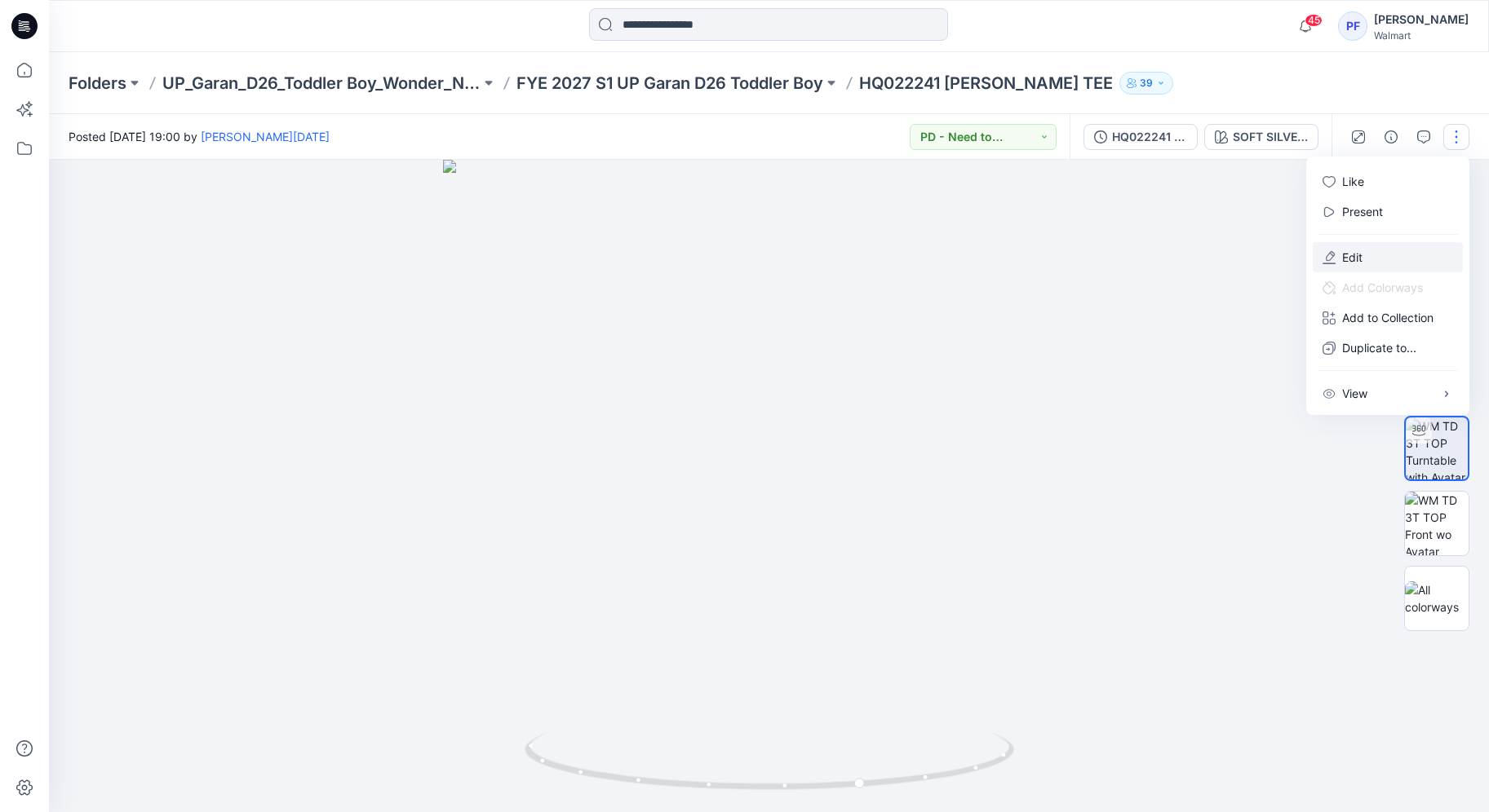
click at [1363, 245] on button "Edit" at bounding box center [1387, 257] width 150 height 30
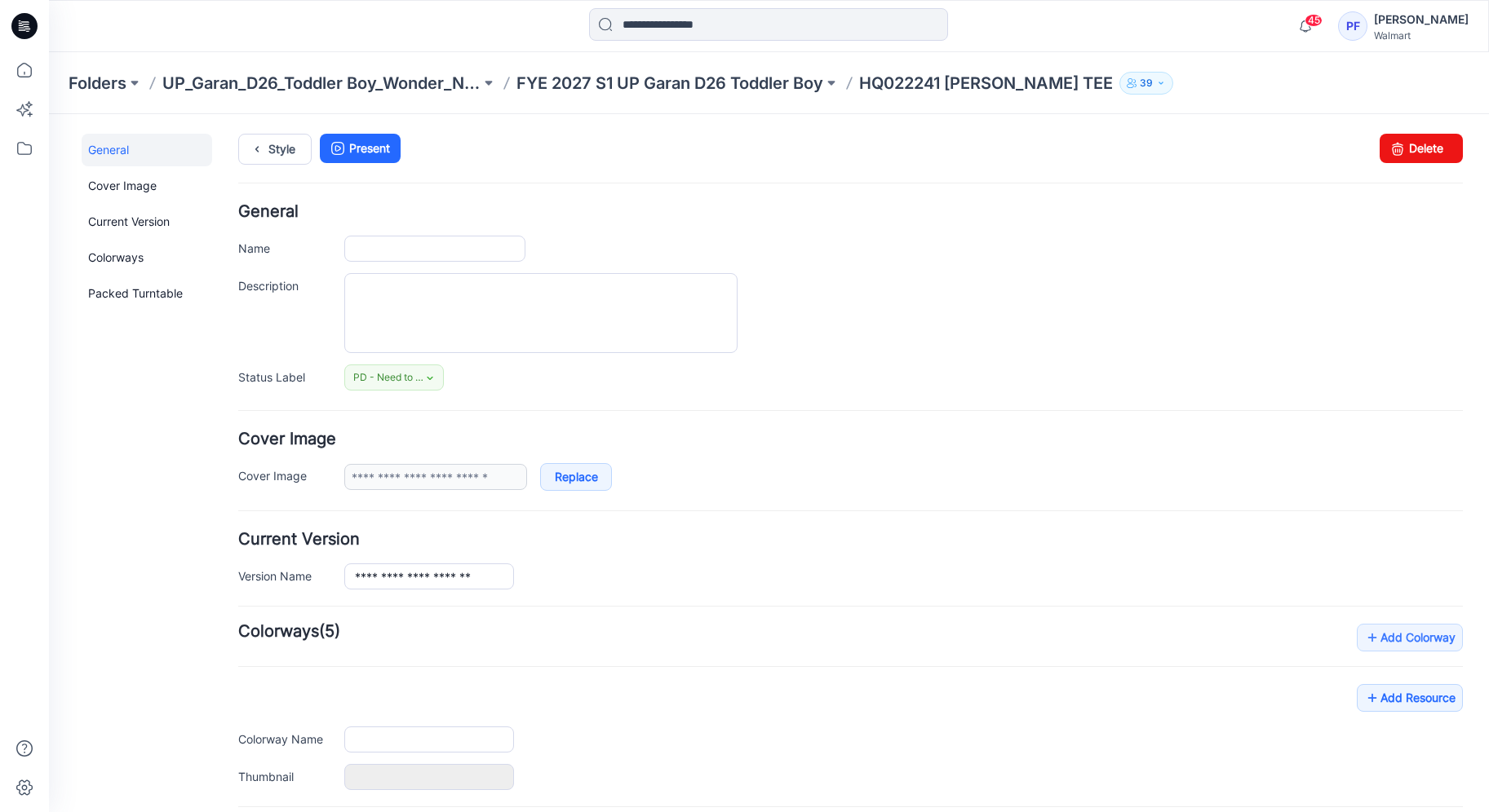
type input "**********"
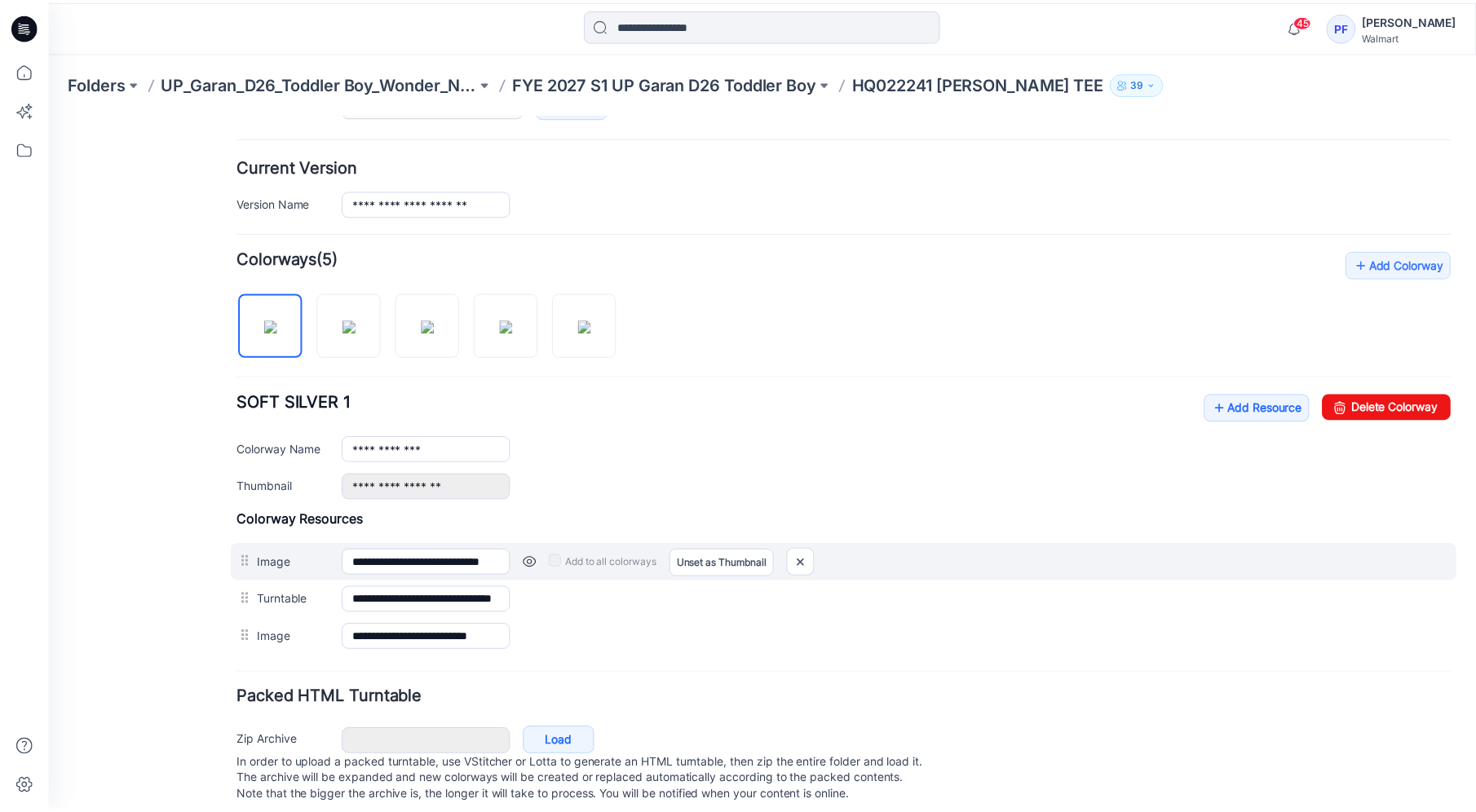
scroll to position [404, 0]
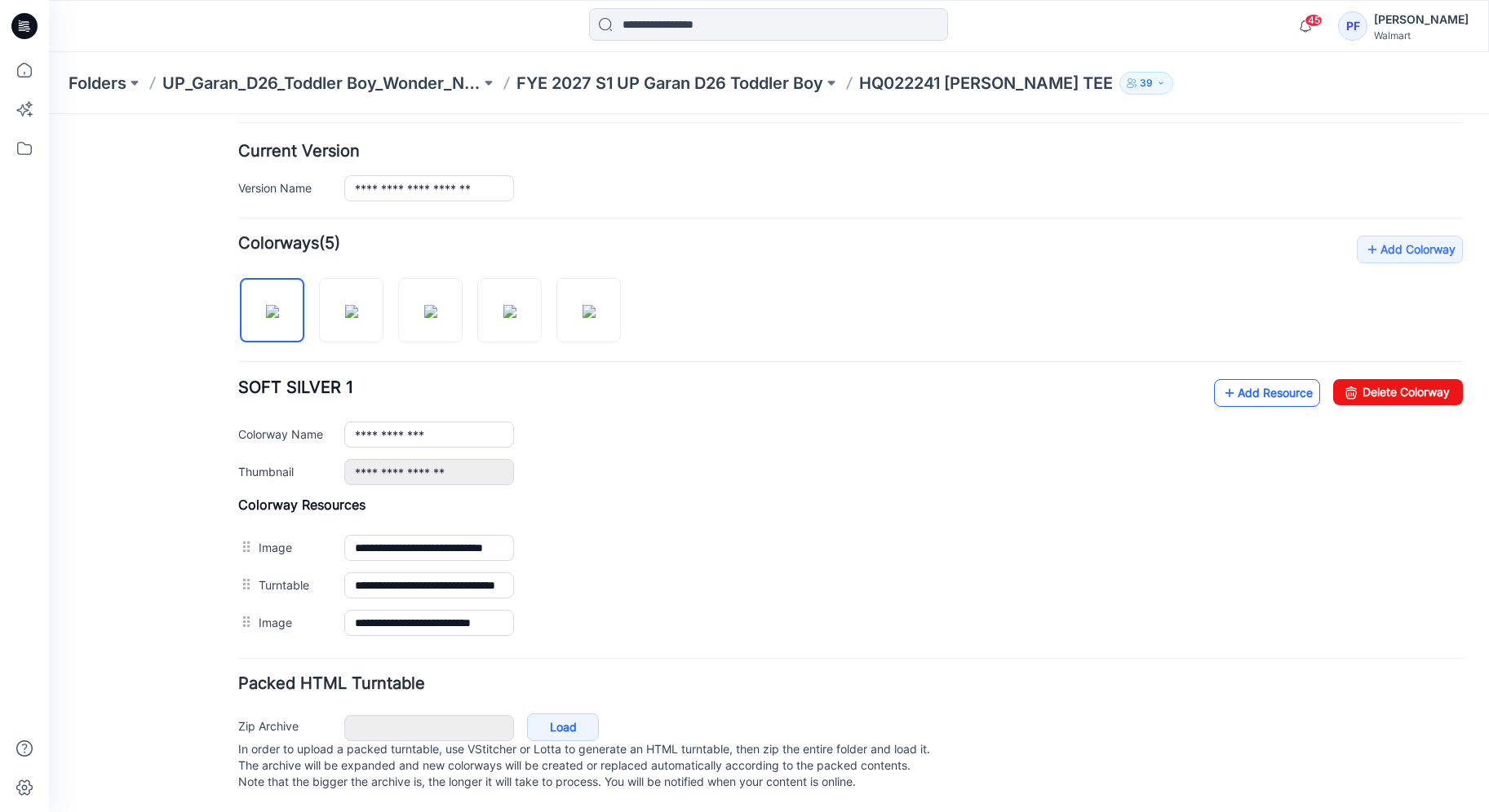
click at [1221, 380] on icon at bounding box center [1229, 393] width 17 height 26
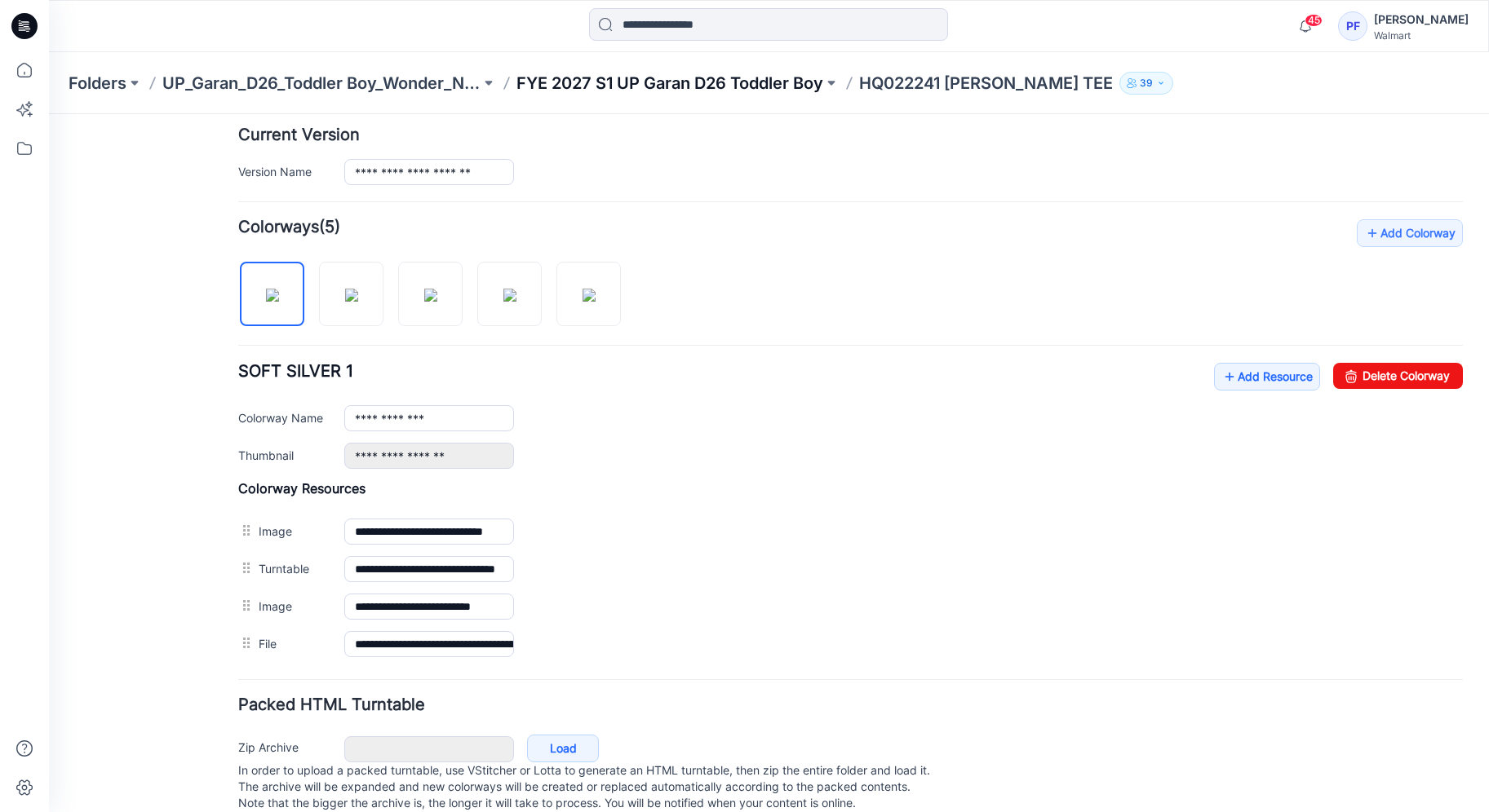
click at [791, 85] on p "FYE 2027 S1 UP Garan D26 Toddler Boy" at bounding box center [670, 83] width 307 height 23
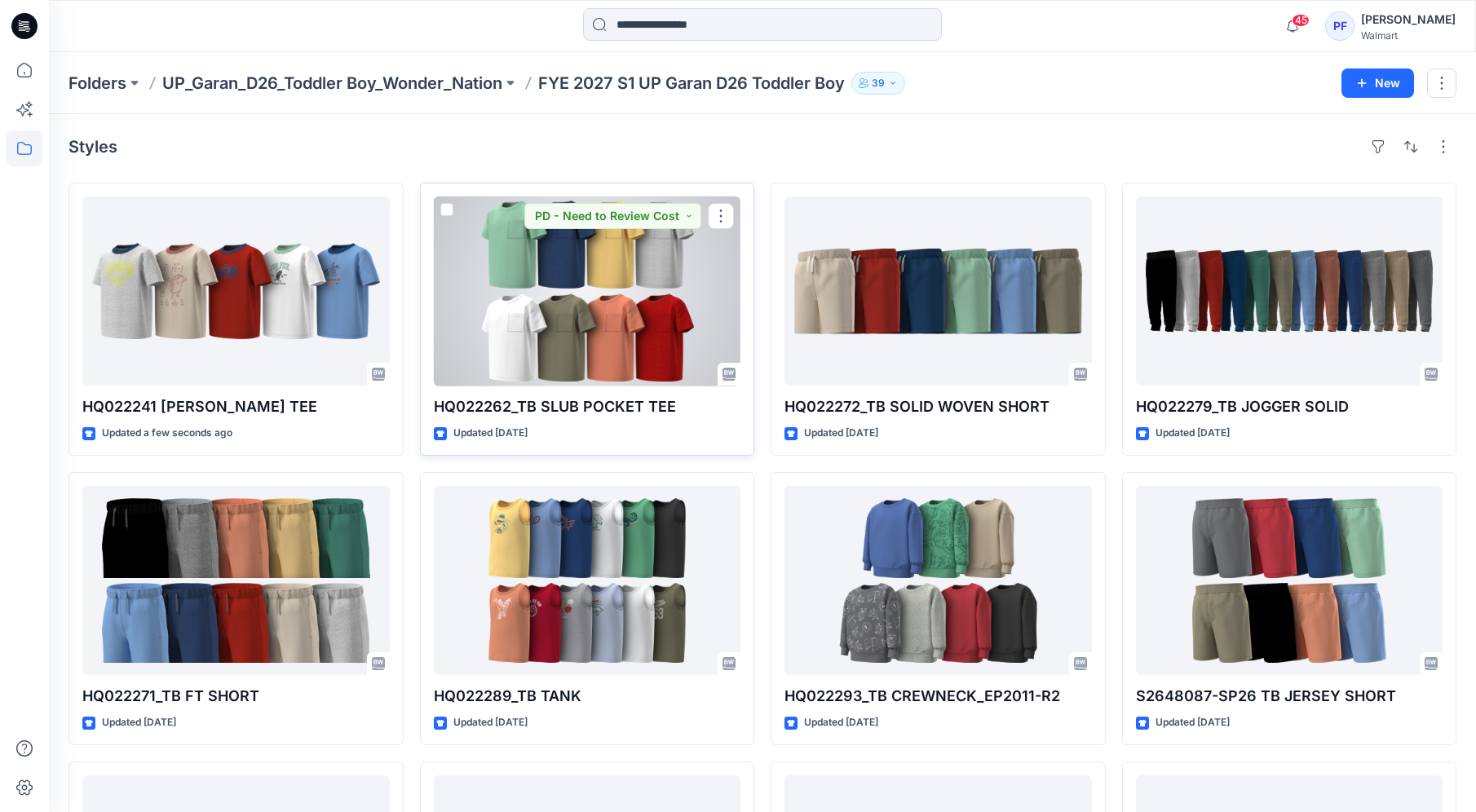
click at [573, 359] on div at bounding box center [587, 290] width 308 height 189
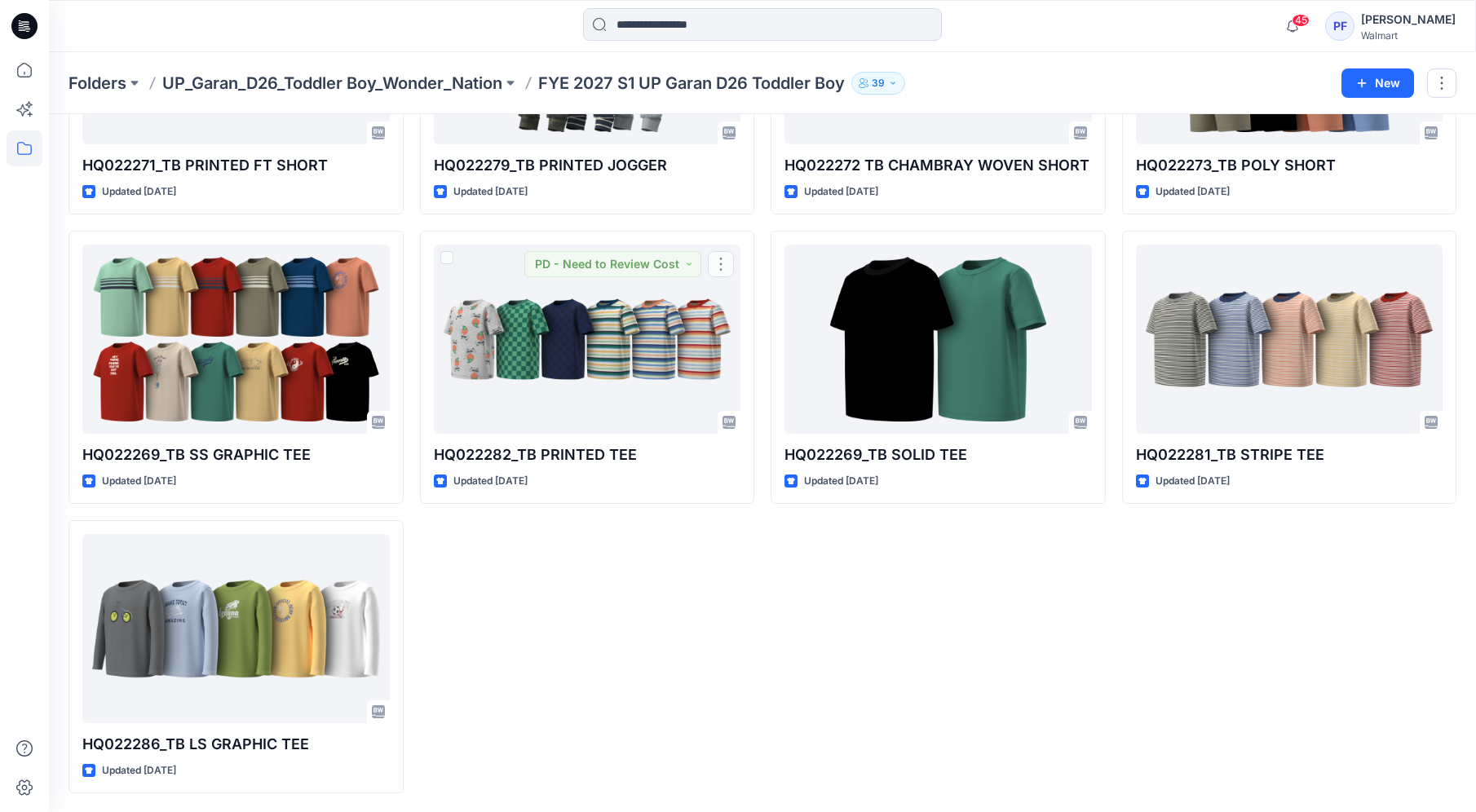
scroll to position [1110, 0]
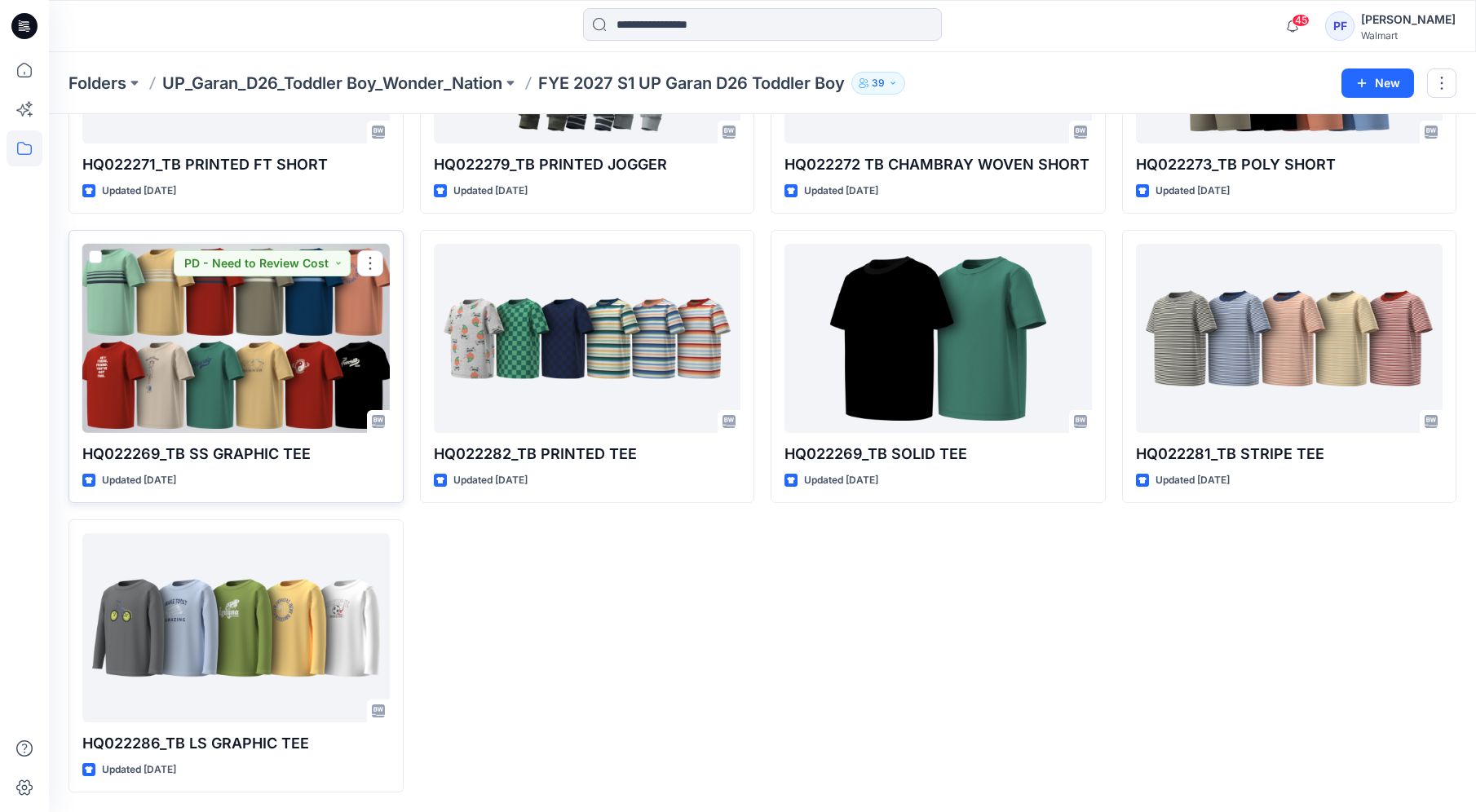
click at [289, 346] on div at bounding box center [235, 338] width 308 height 189
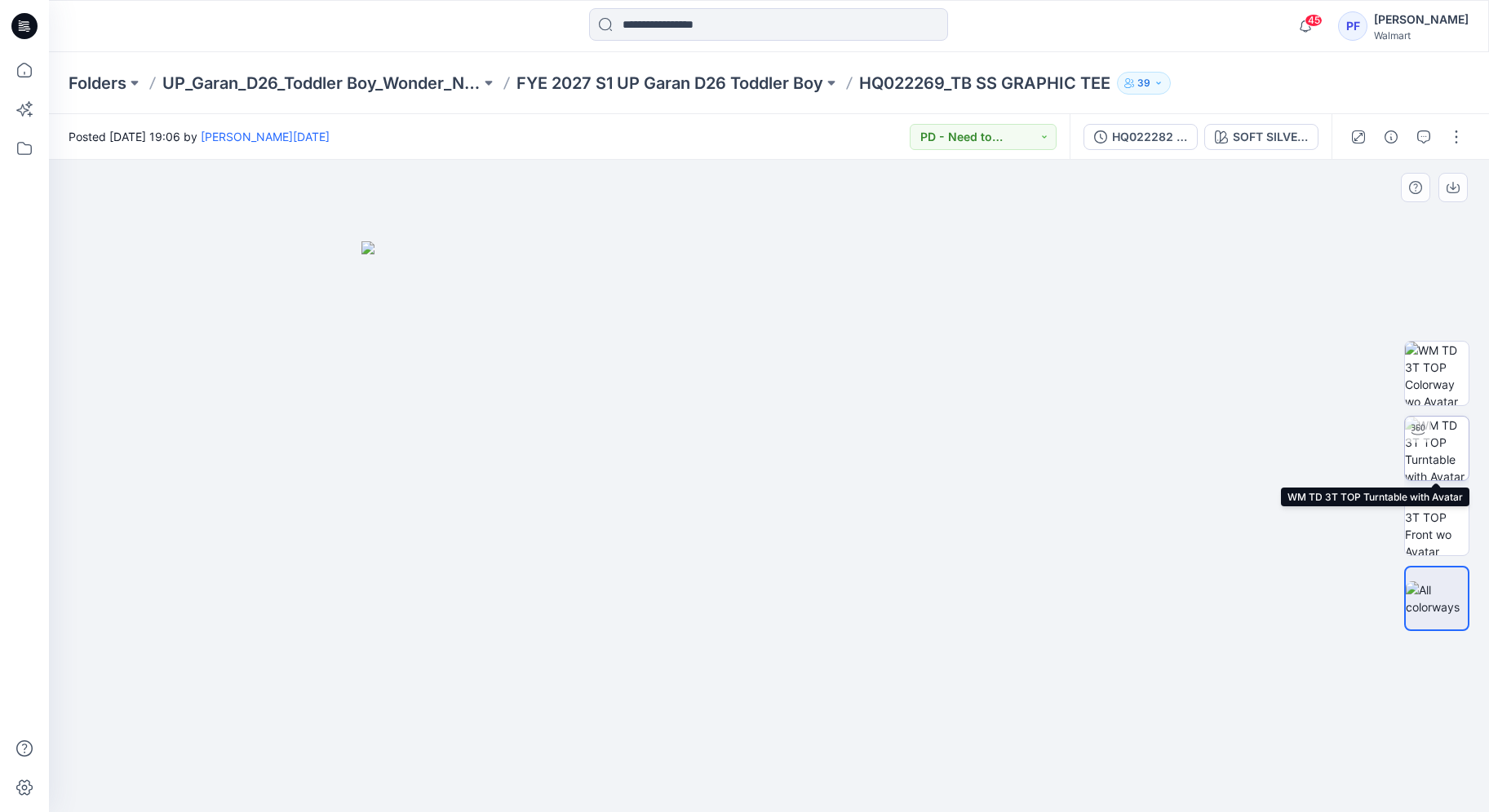
click at [1450, 443] on img at bounding box center [1436, 448] width 64 height 64
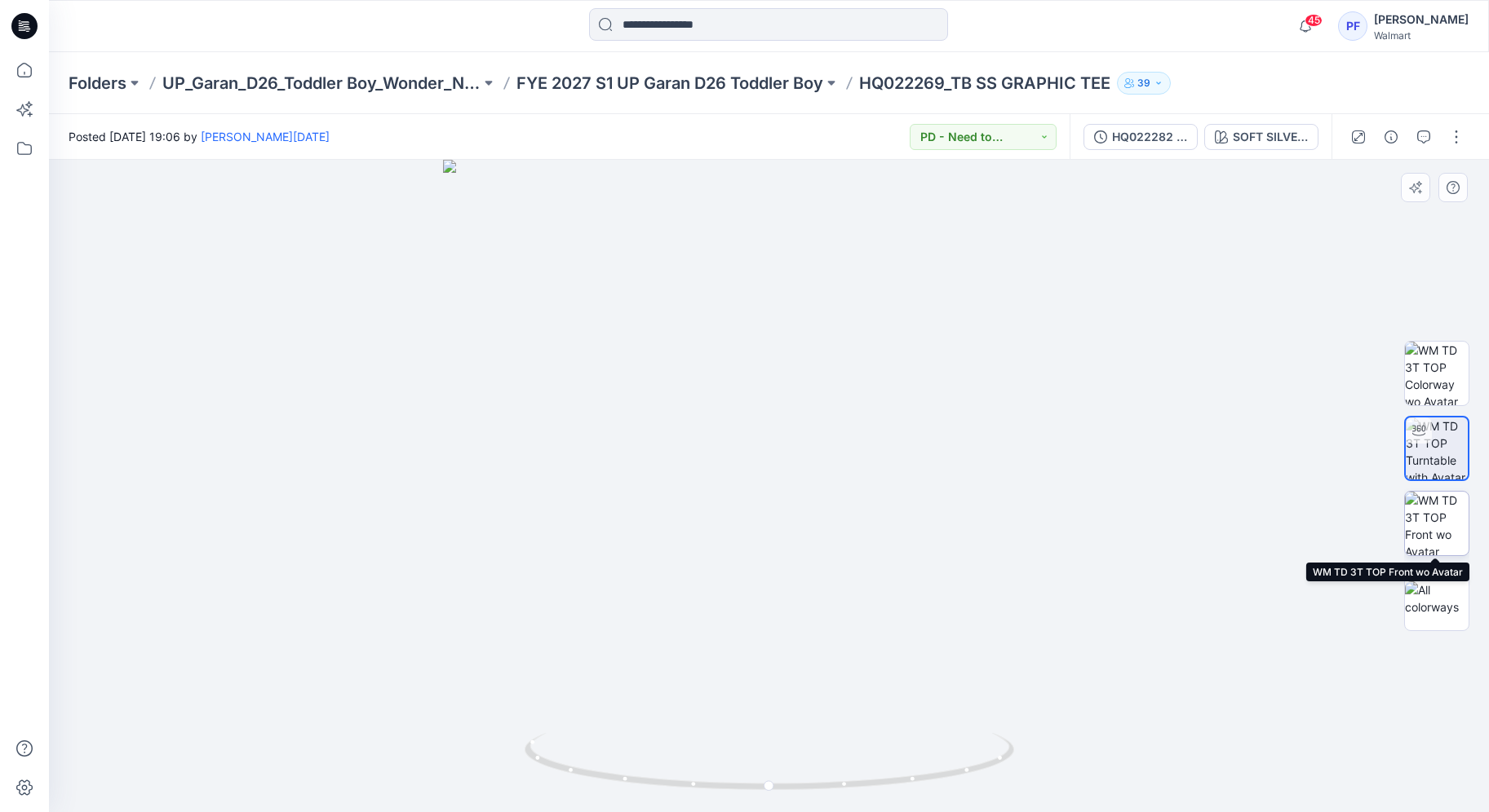
click at [1440, 518] on img at bounding box center [1436, 523] width 64 height 64
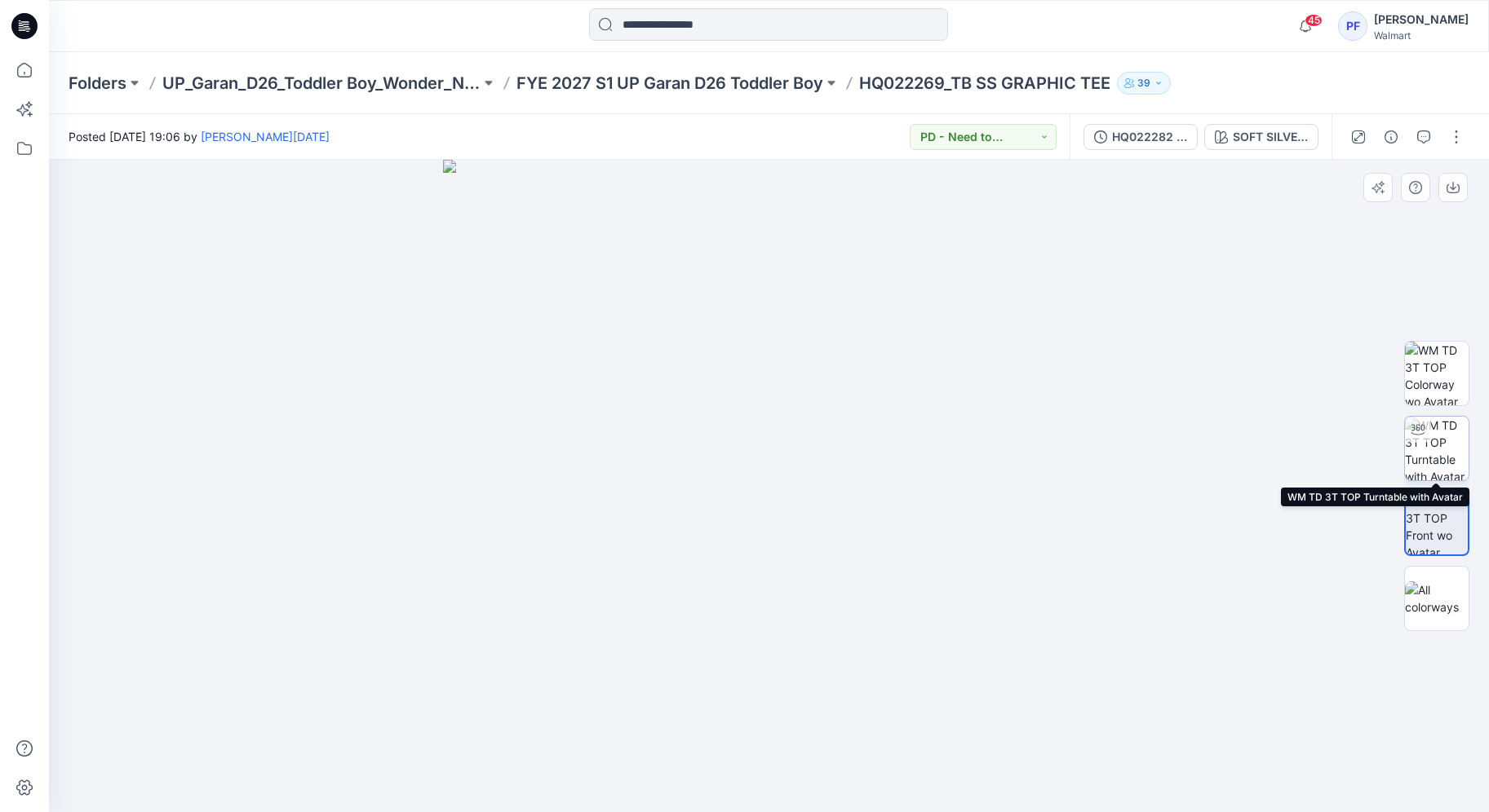
click at [1445, 464] on img at bounding box center [1436, 448] width 64 height 64
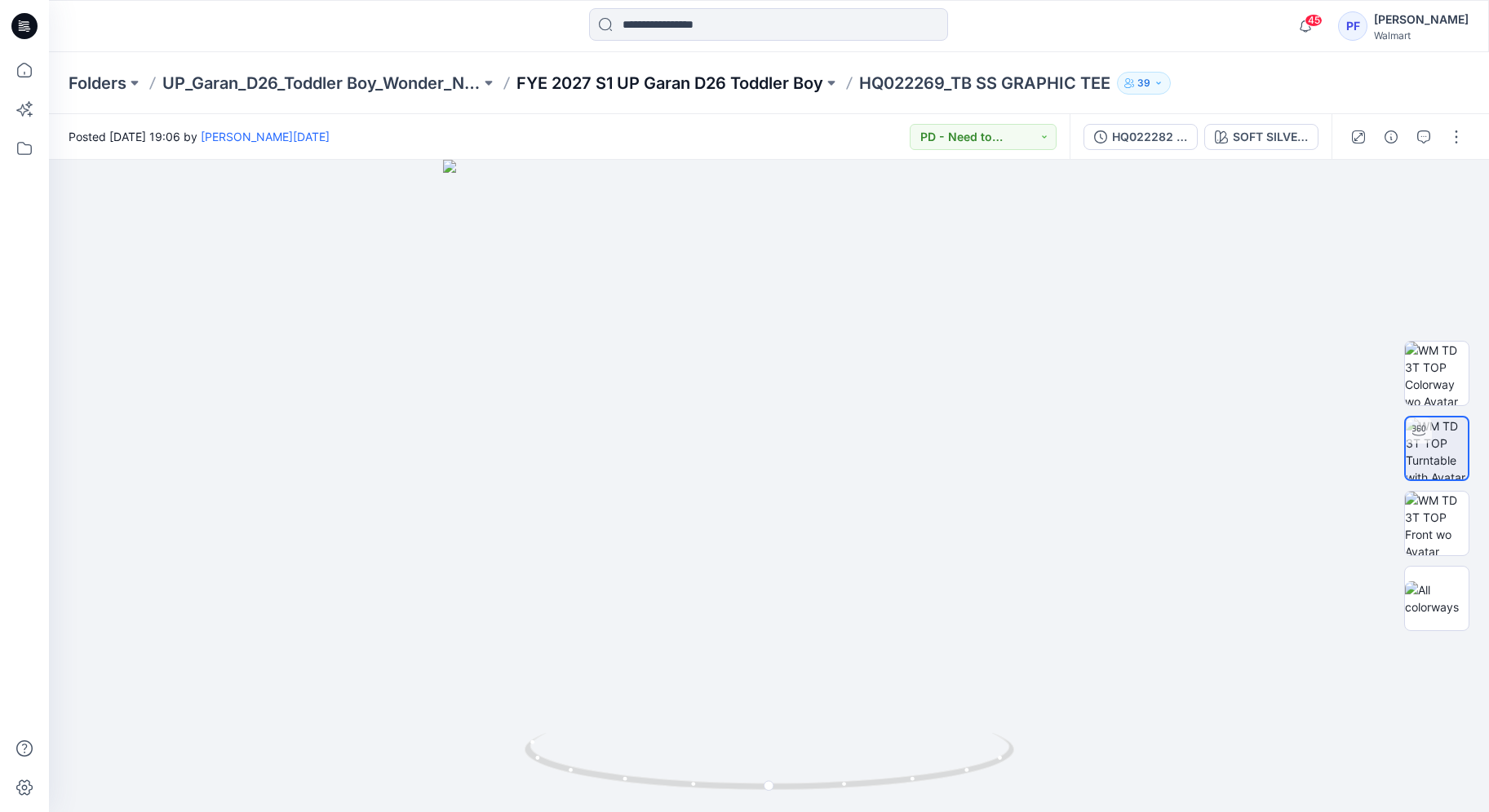
click at [772, 88] on p "FYE 2027 S1 UP Garan D26 Toddler Boy" at bounding box center [670, 83] width 307 height 23
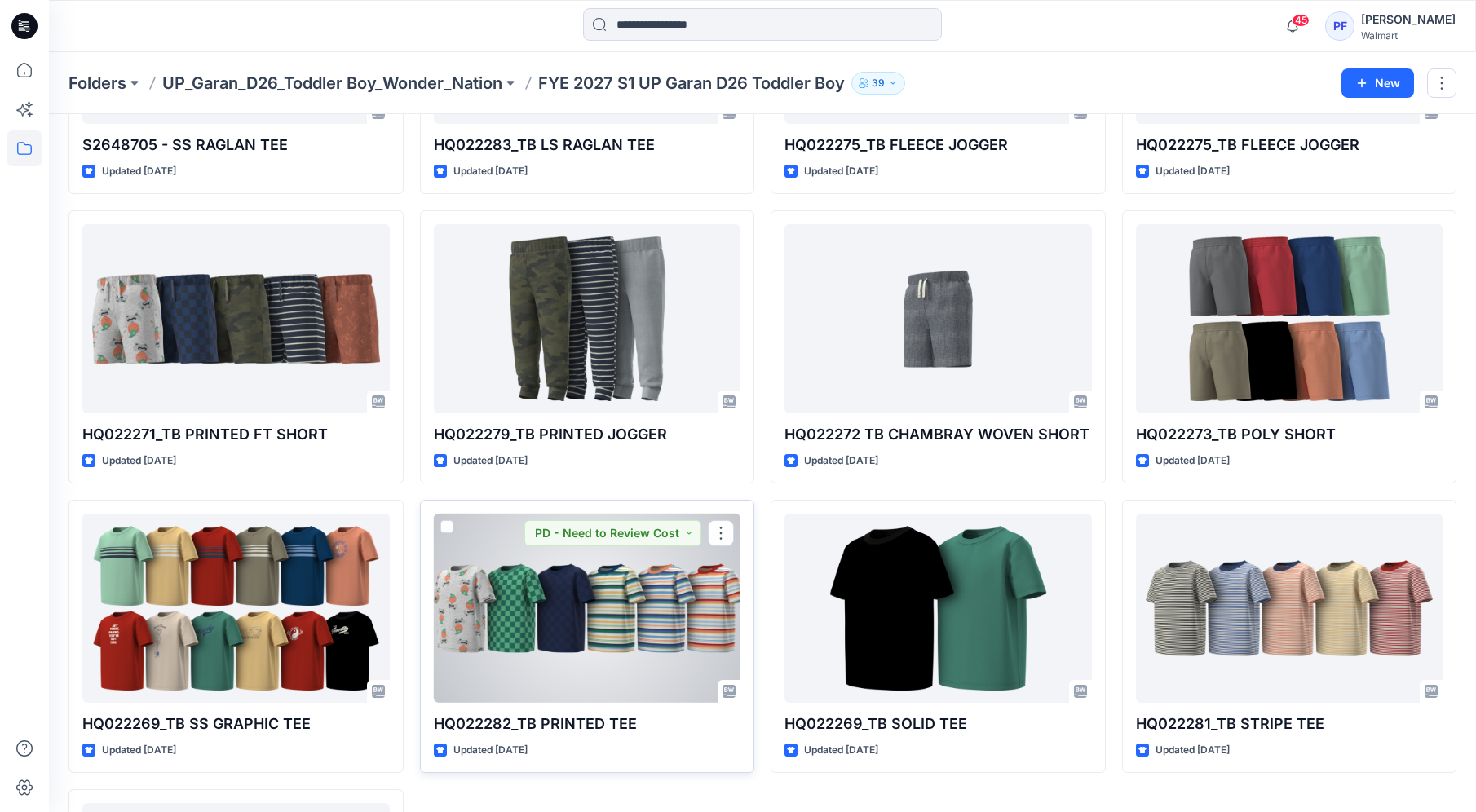
scroll to position [1110, 0]
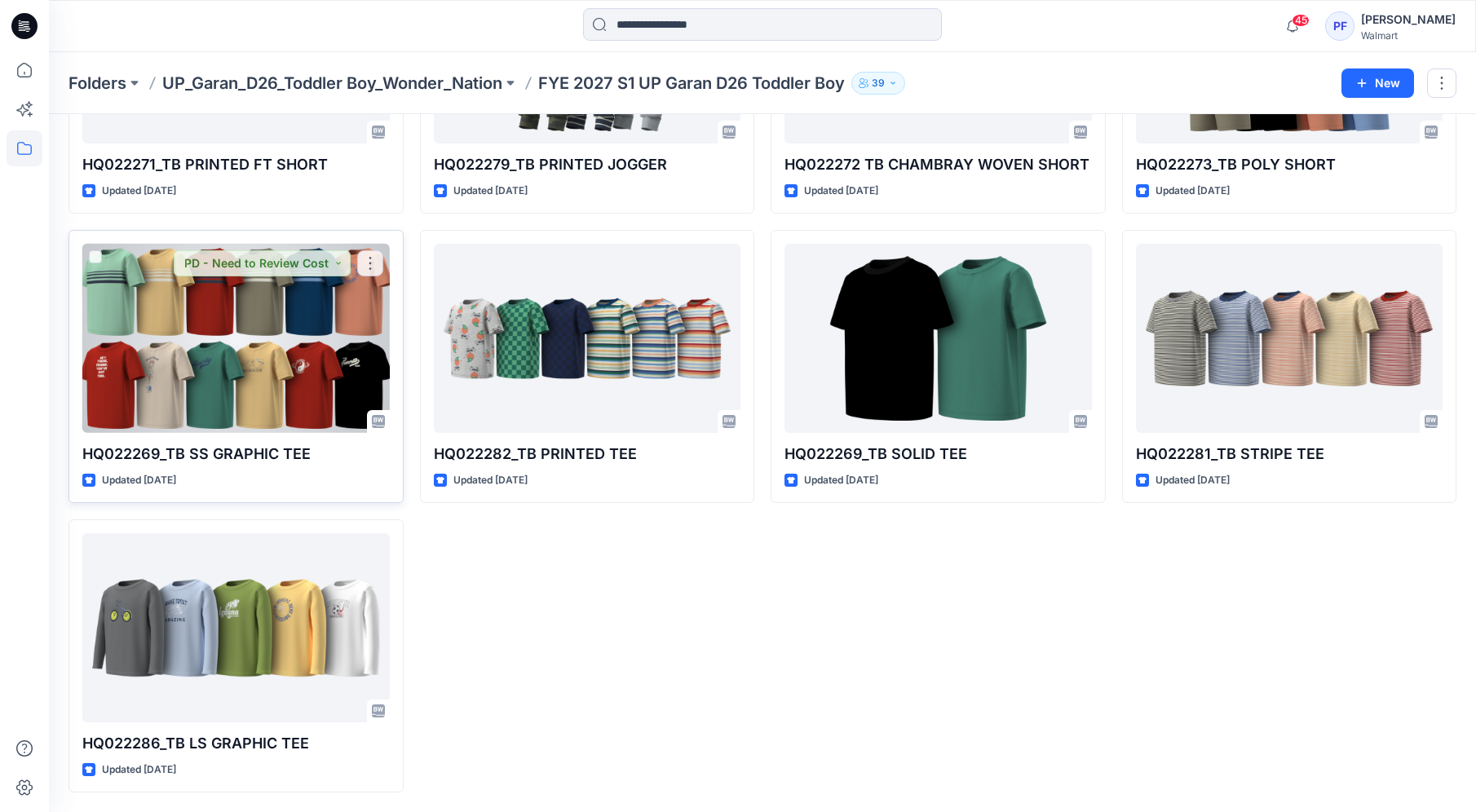
click at [309, 374] on div at bounding box center [235, 338] width 308 height 189
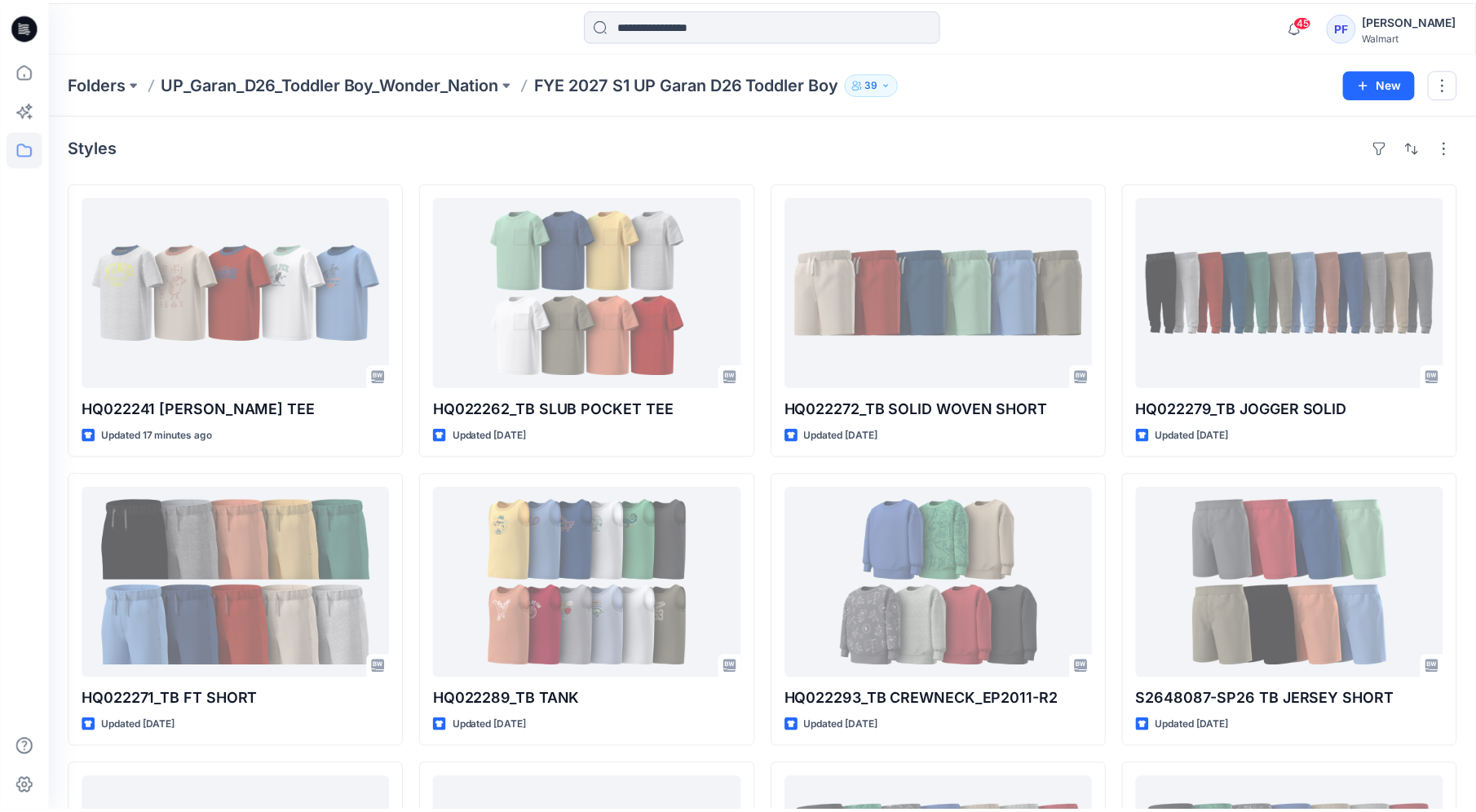
scroll to position [1110, 0]
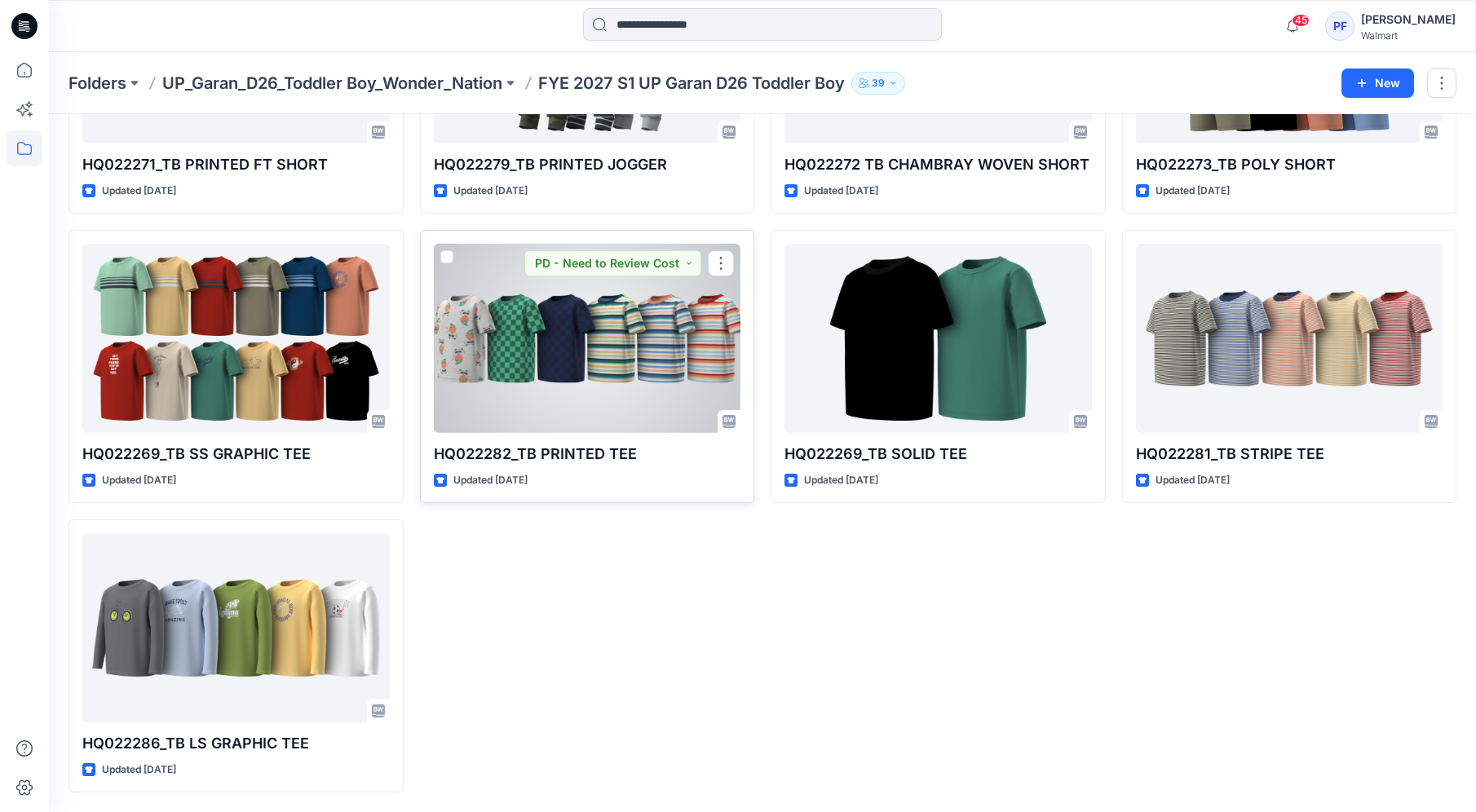
click at [523, 335] on div at bounding box center [587, 338] width 308 height 189
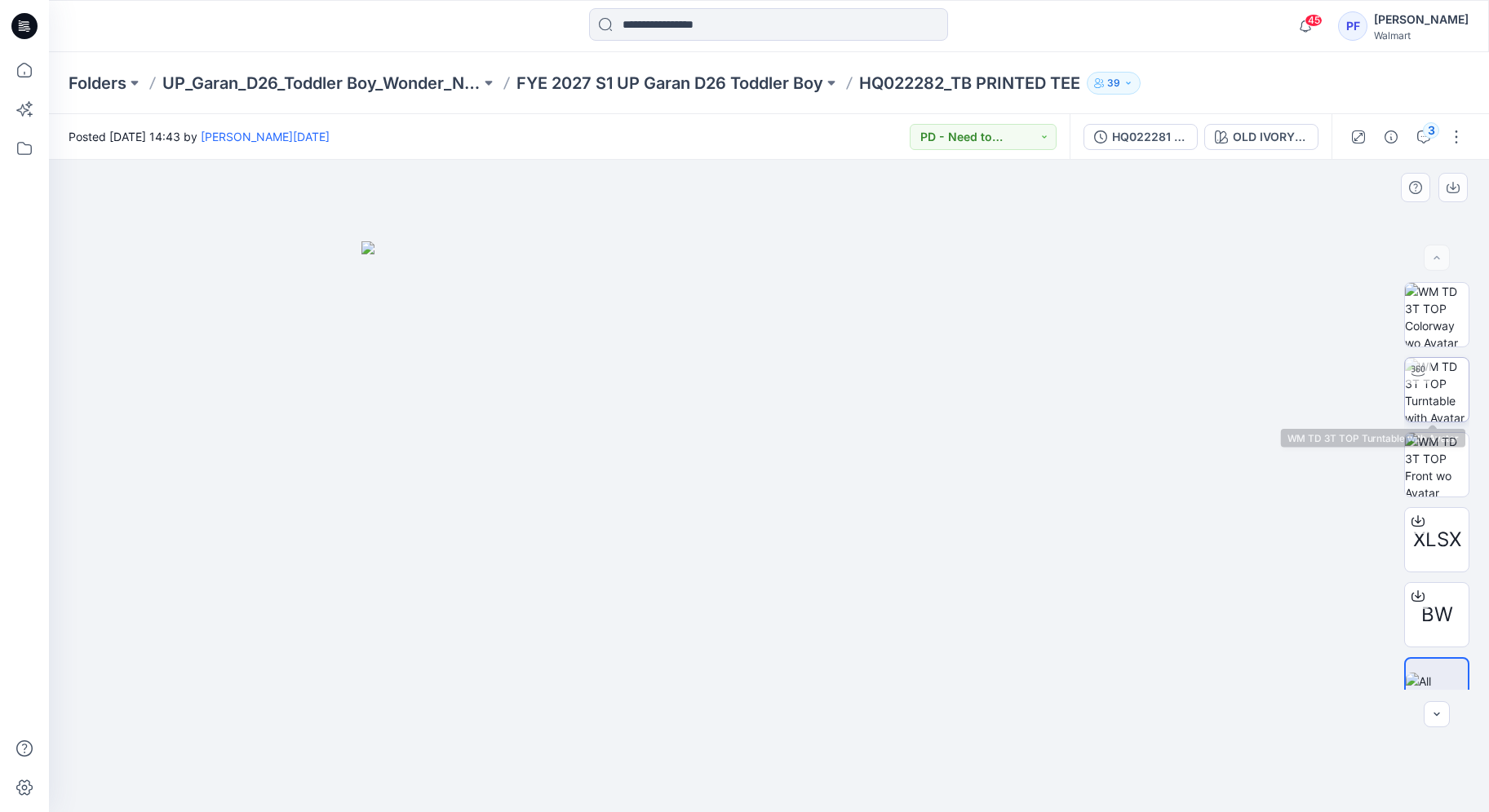
click at [1447, 403] on img at bounding box center [1436, 389] width 64 height 64
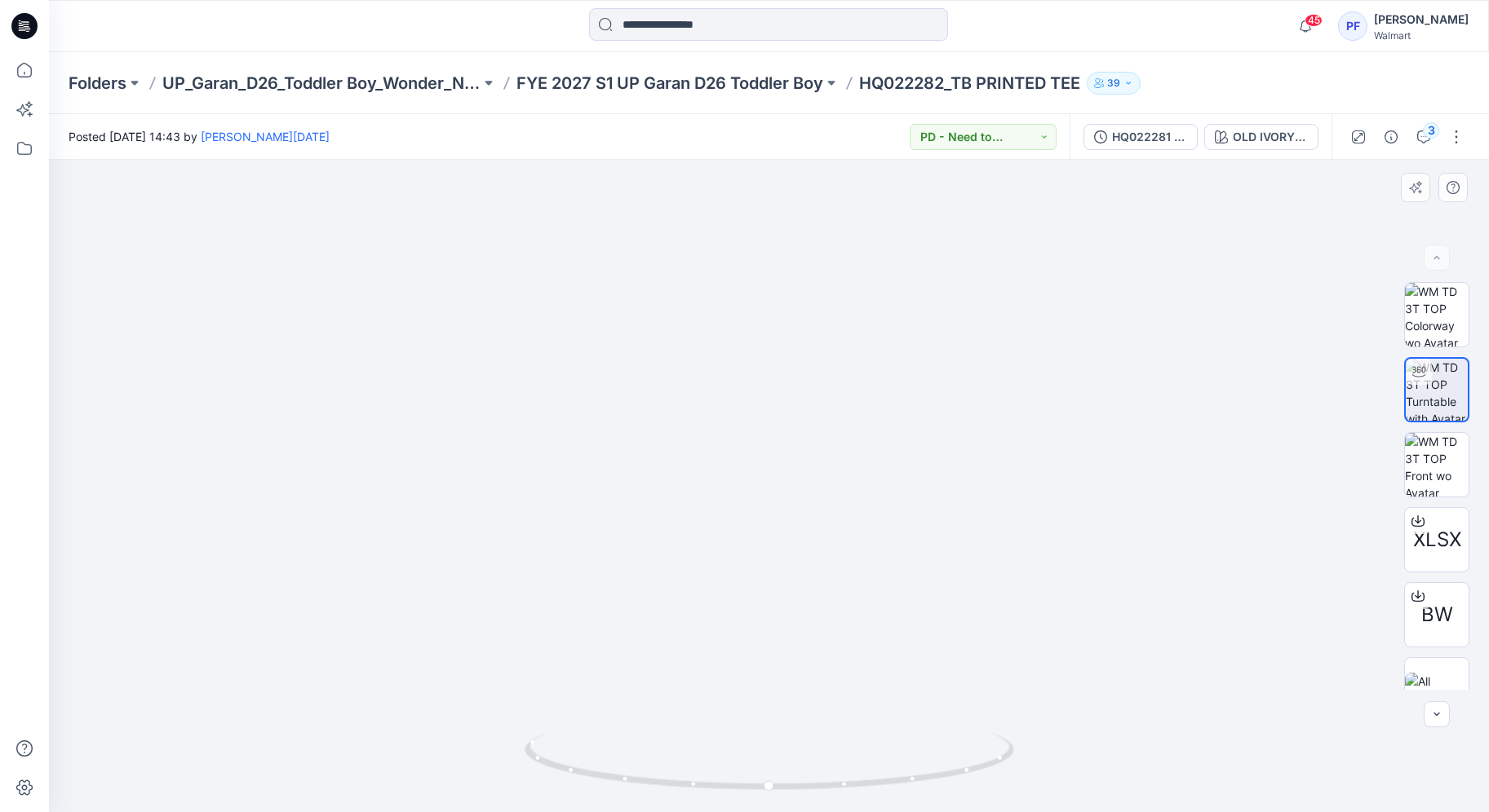
drag, startPoint x: 751, startPoint y: 317, endPoint x: 702, endPoint y: 475, distance: 165.4
click at [702, 475] on img at bounding box center [768, 422] width 1005 height 779
drag, startPoint x: 714, startPoint y: 474, endPoint x: 669, endPoint y: 518, distance: 62.9
click at [669, 518] on img at bounding box center [768, 450] width 1241 height 722
drag, startPoint x: 683, startPoint y: 509, endPoint x: 658, endPoint y: 451, distance: 63.2
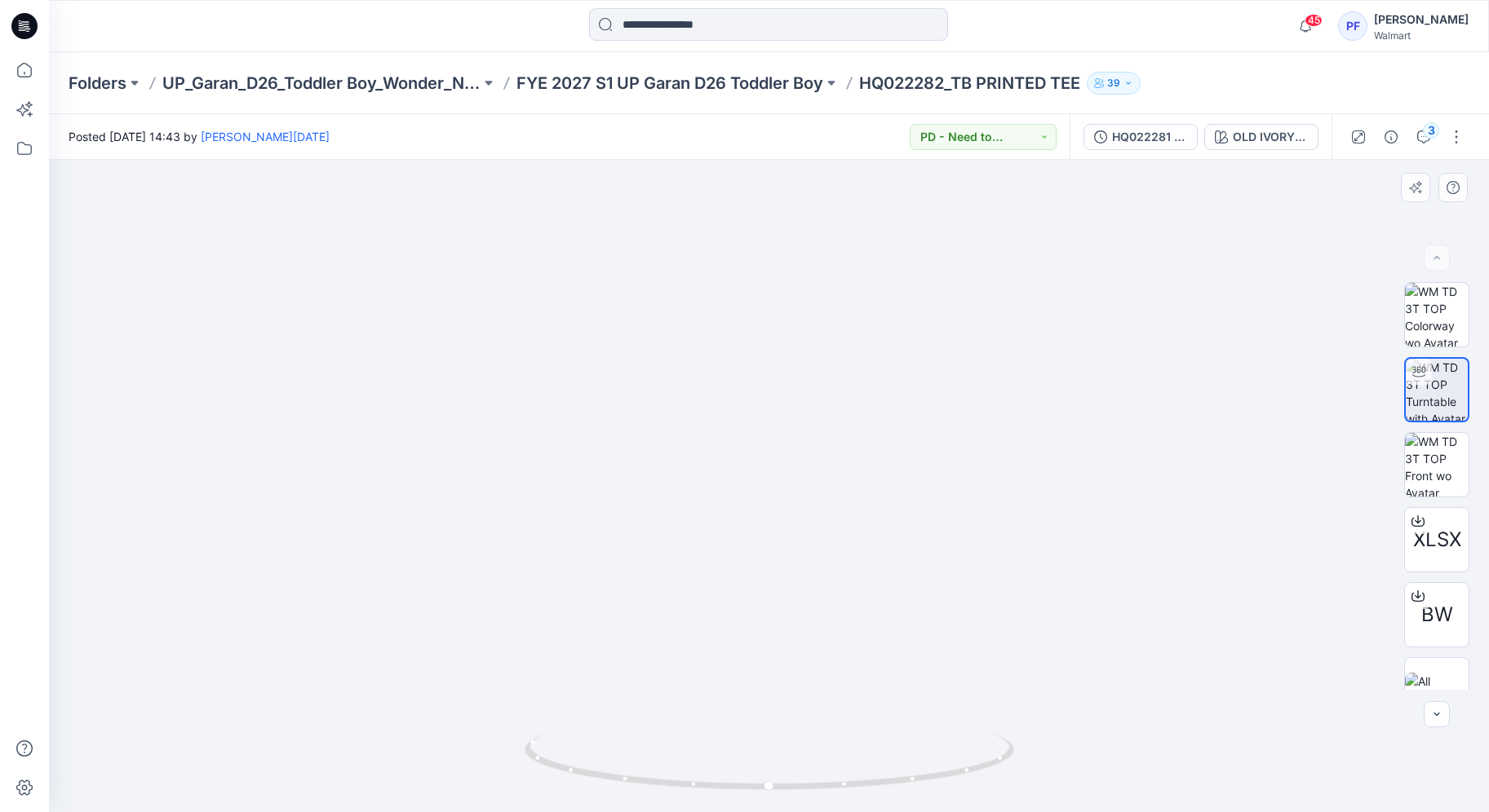
click at [663, 453] on img at bounding box center [768, 423] width 1241 height 776
drag, startPoint x: 775, startPoint y: 786, endPoint x: 804, endPoint y: 783, distance: 29.2
click at [804, 783] on icon at bounding box center [772, 763] width 493 height 61
drag, startPoint x: 798, startPoint y: 790, endPoint x: 820, endPoint y: 792, distance: 22.1
click at [820, 792] on icon at bounding box center [772, 763] width 493 height 61
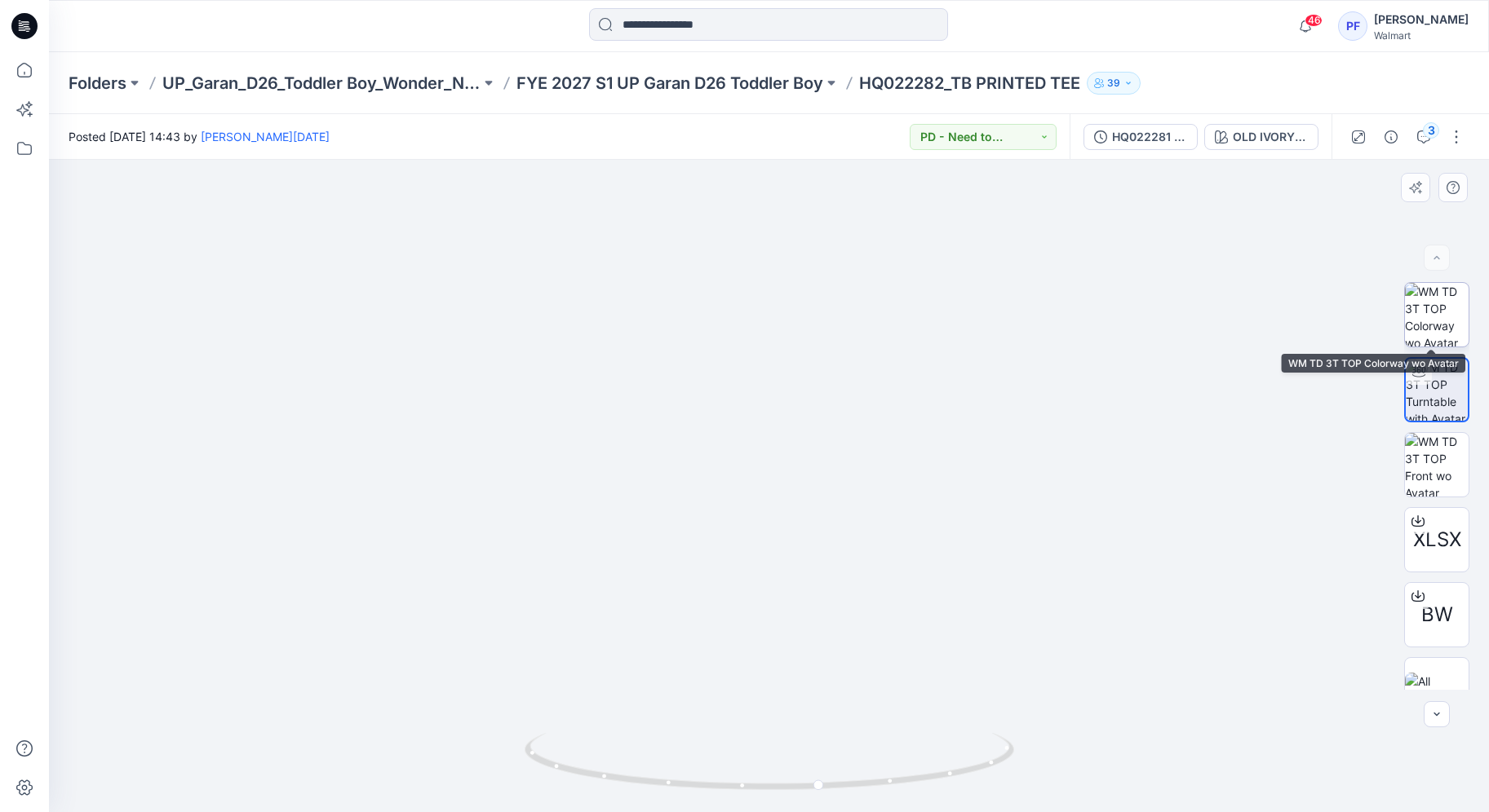
click at [1419, 315] on img at bounding box center [1436, 315] width 64 height 64
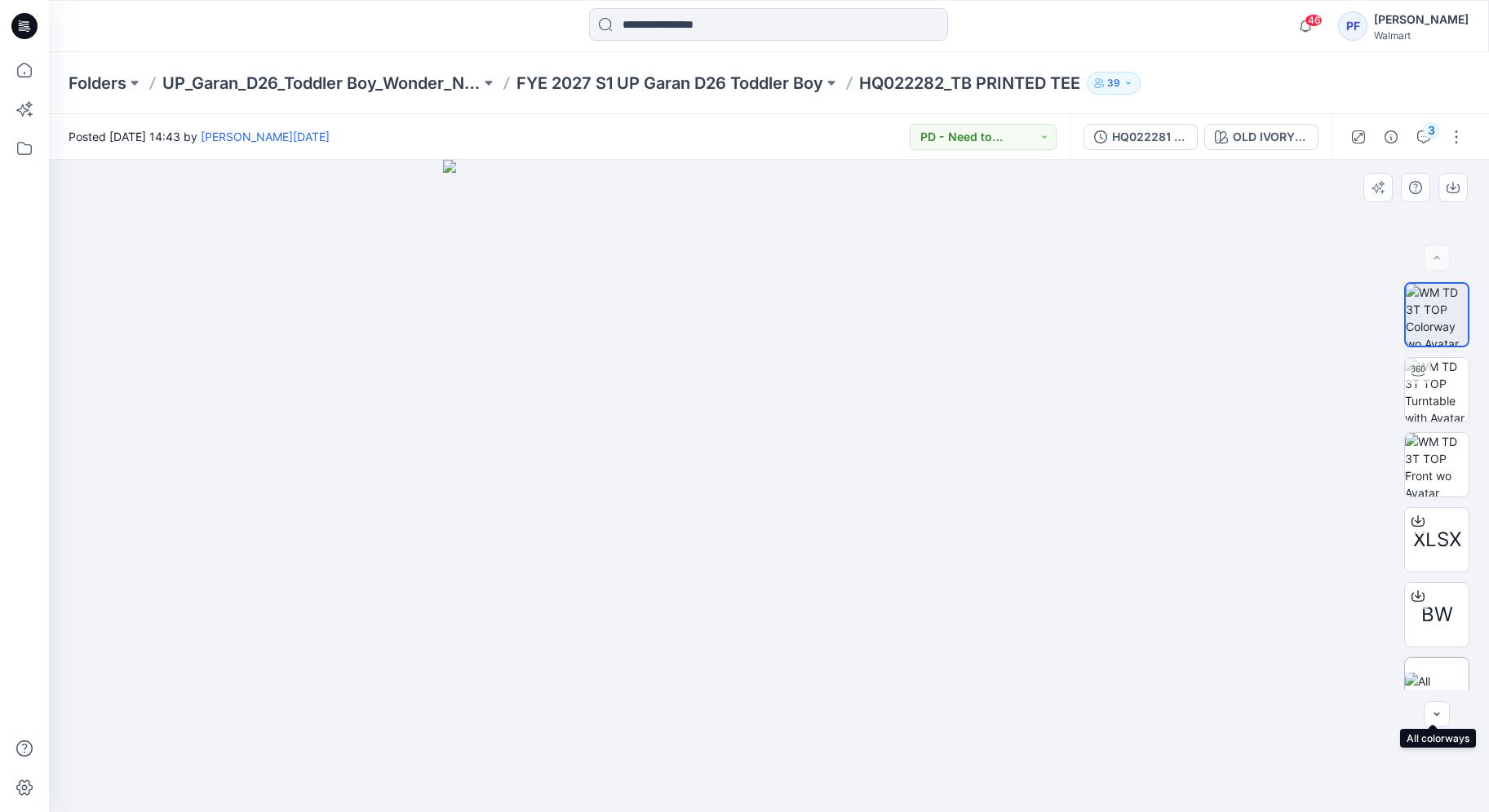
click at [1422, 678] on img at bounding box center [1436, 689] width 64 height 34
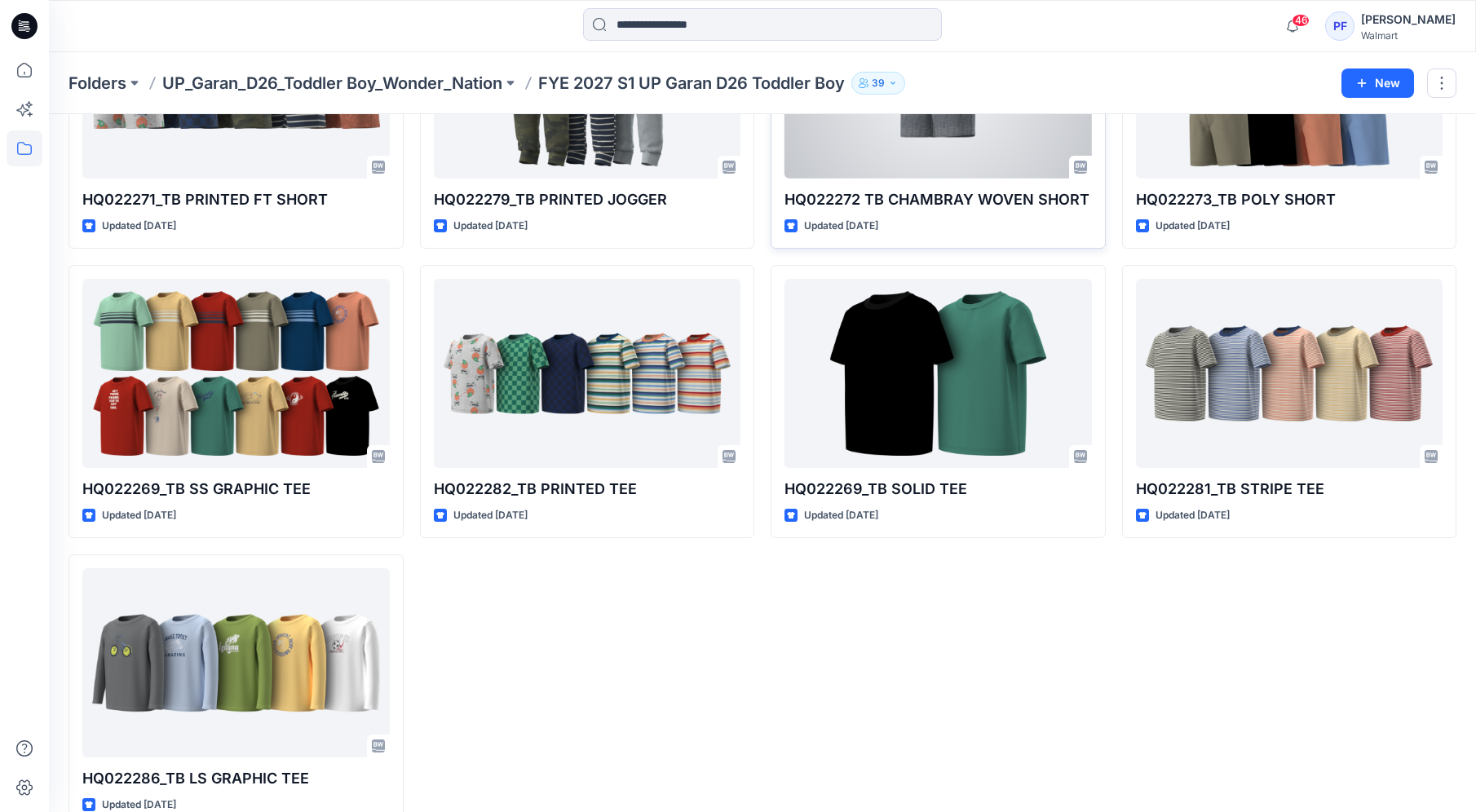
scroll to position [1081, 0]
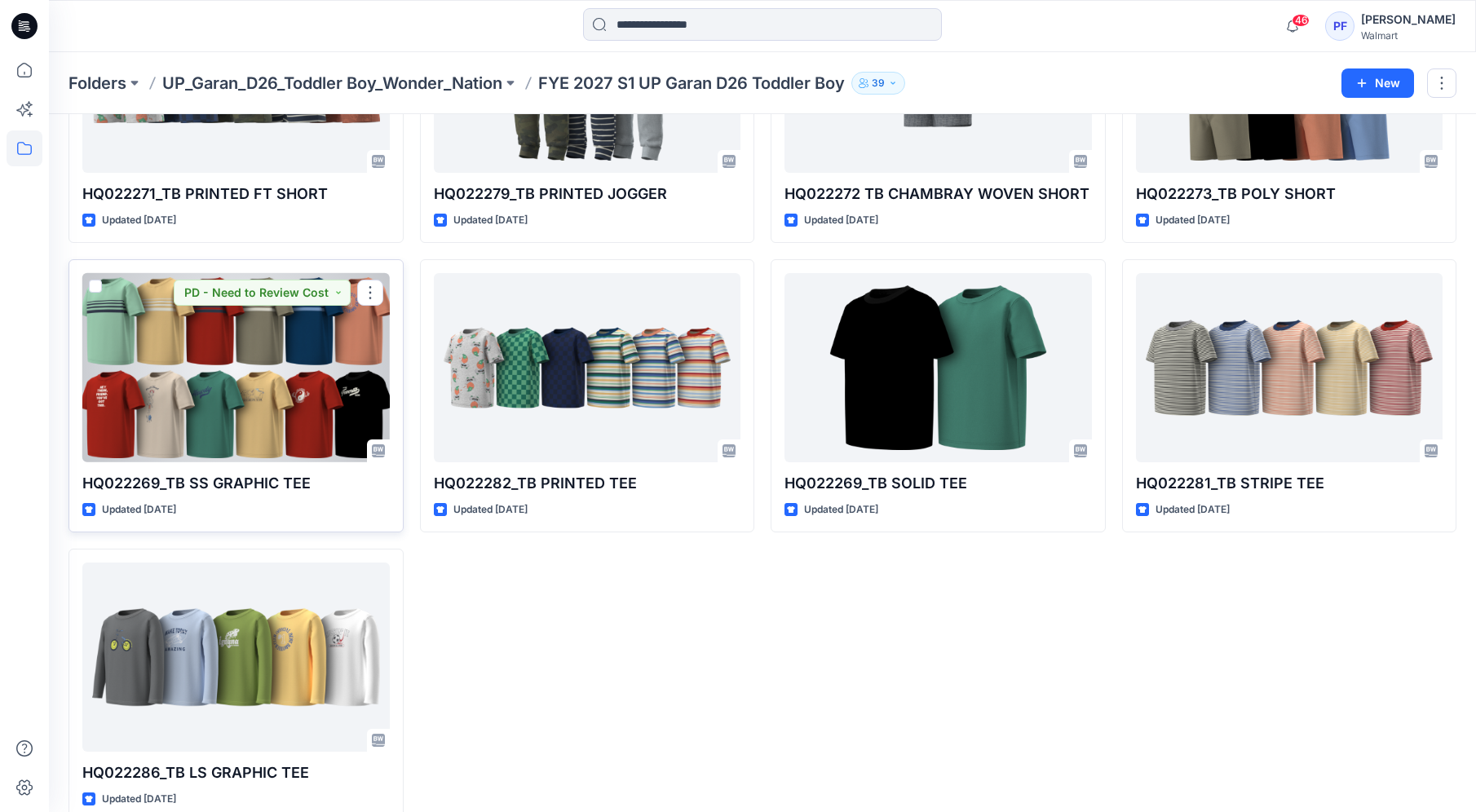
click at [260, 357] on div at bounding box center [235, 367] width 308 height 189
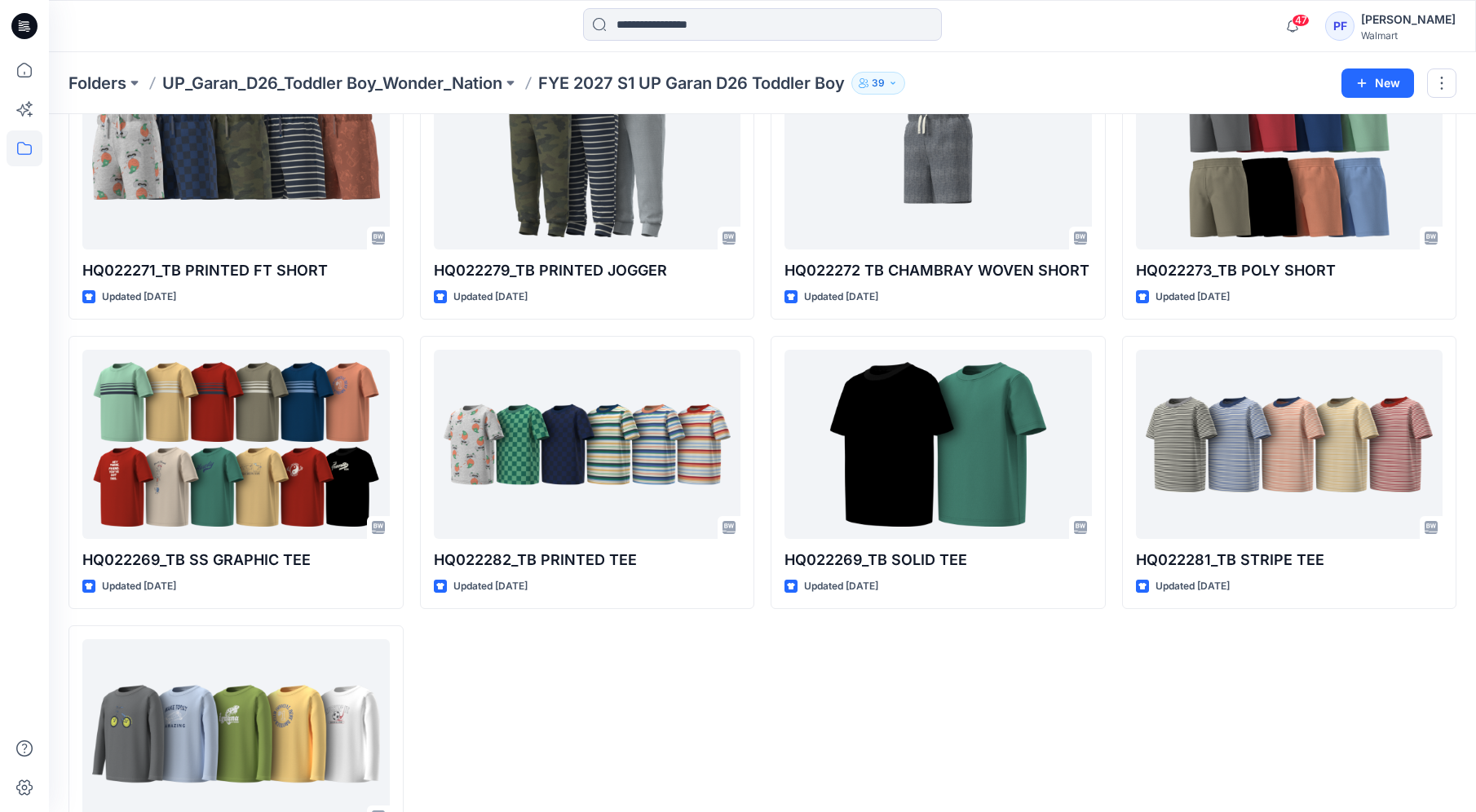
scroll to position [1110, 0]
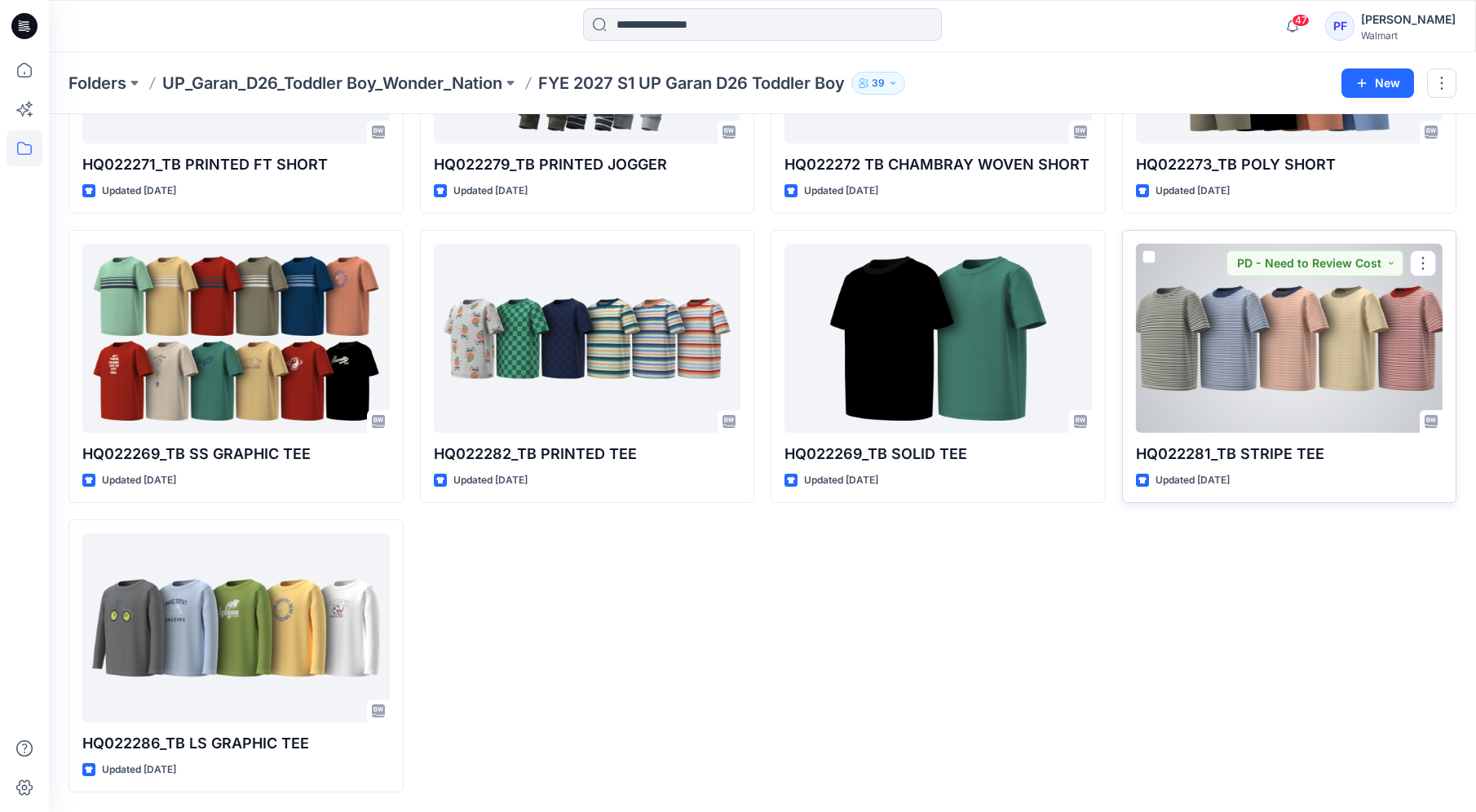
click at [1297, 379] on div at bounding box center [1289, 338] width 308 height 189
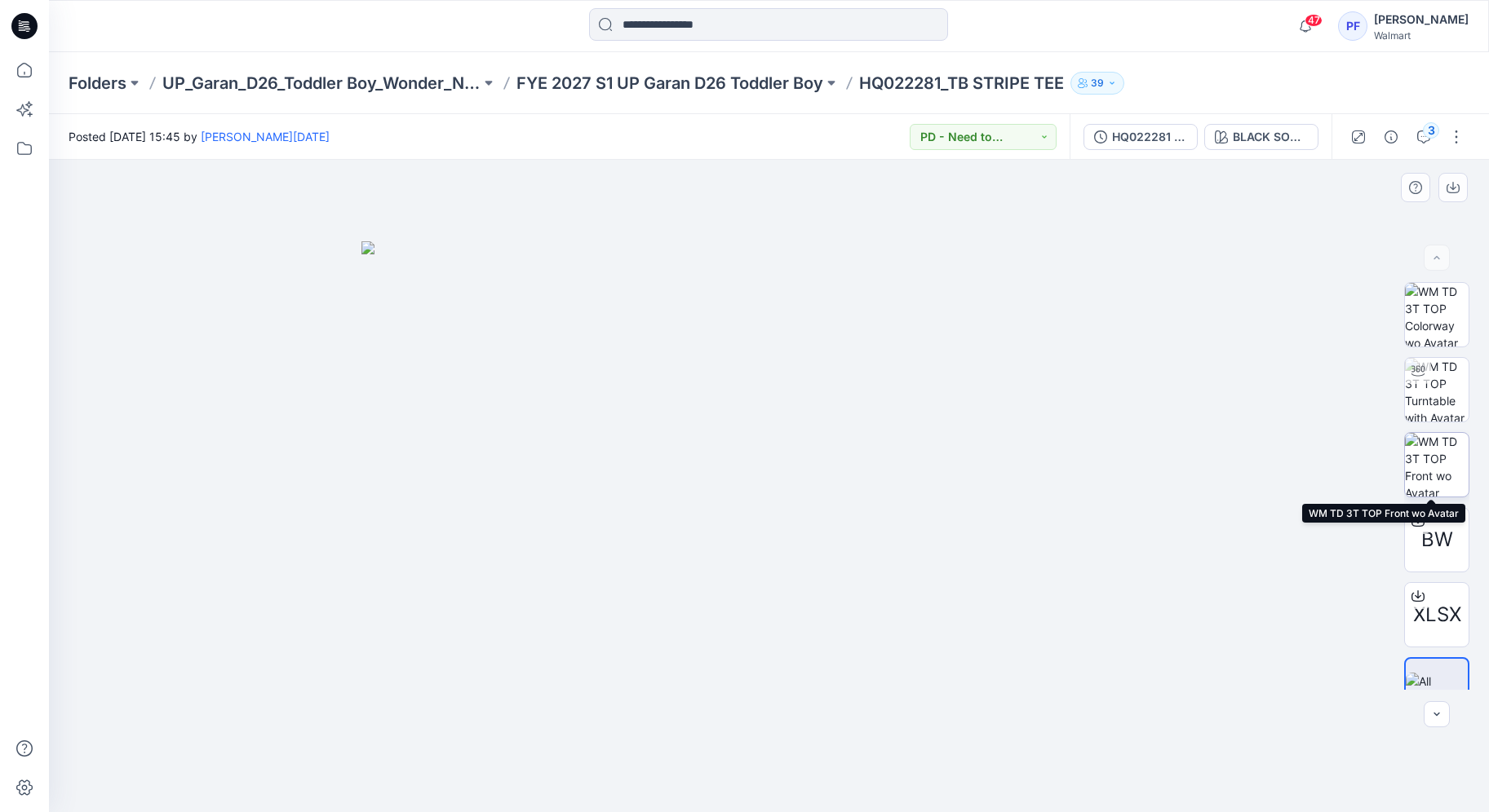
click at [1443, 435] on img at bounding box center [1436, 464] width 64 height 64
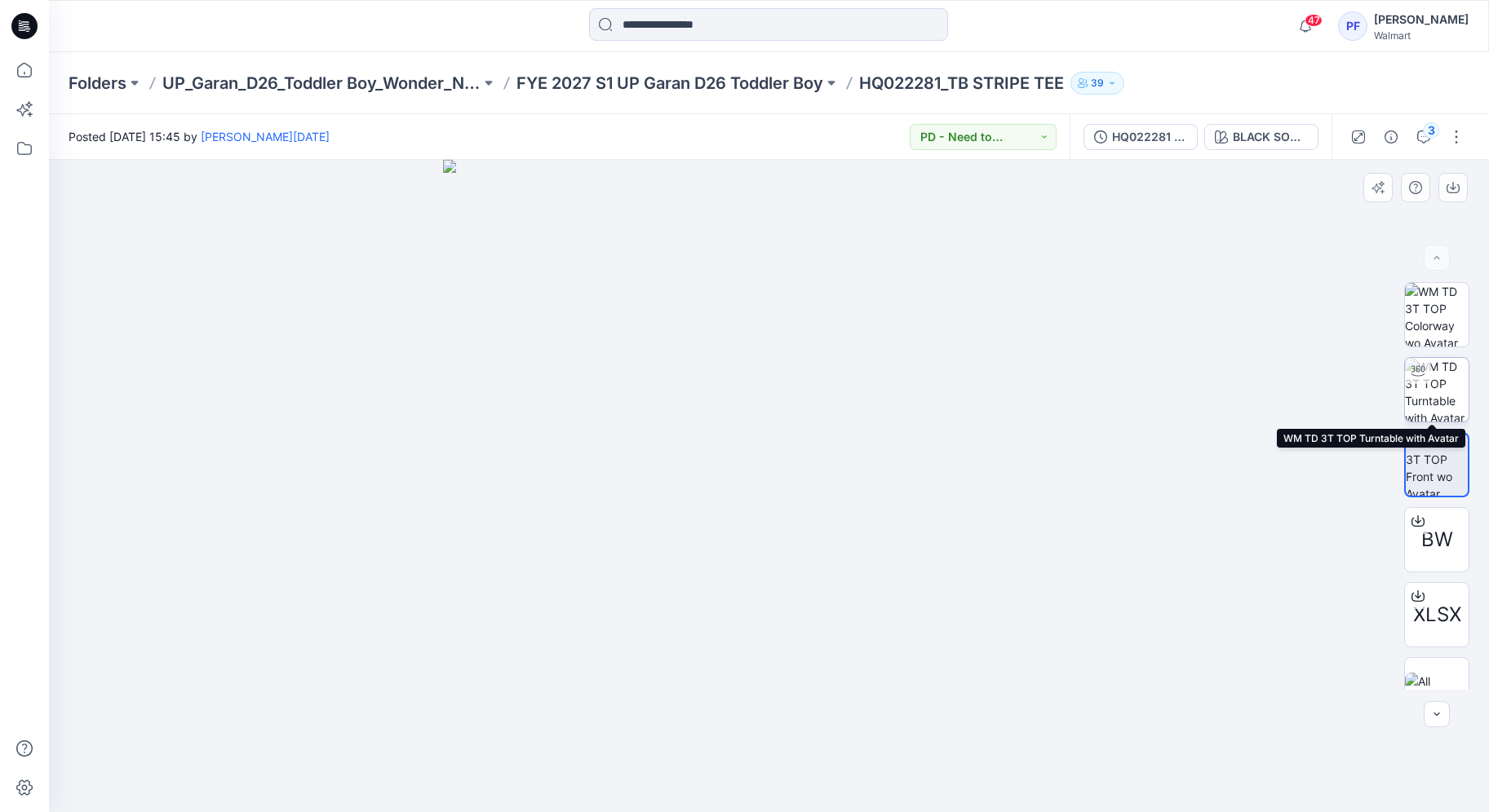
click at [1436, 390] on img at bounding box center [1436, 389] width 64 height 64
